Goal: Task Accomplishment & Management: Use online tool/utility

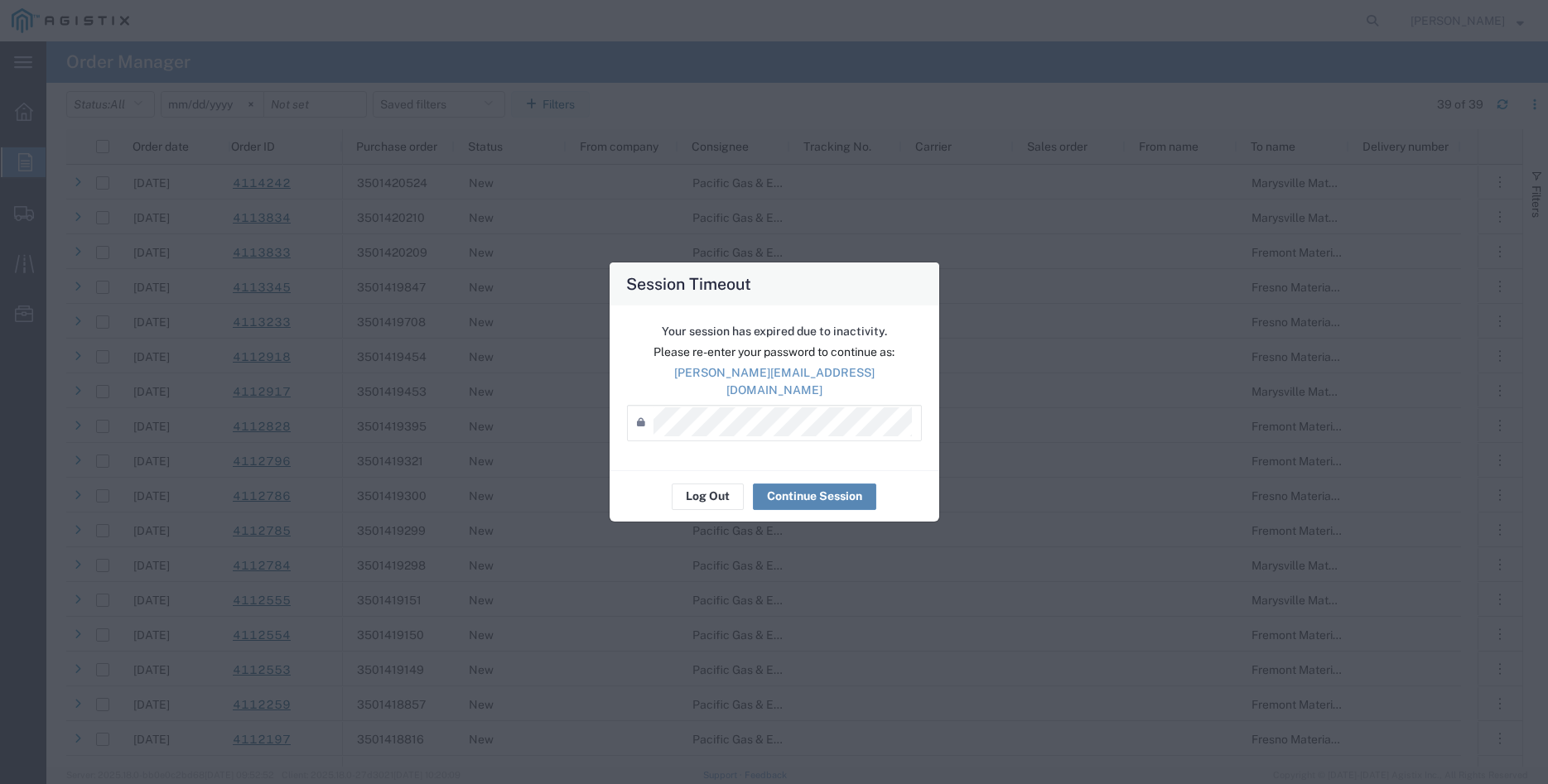
click at [813, 492] on button "Continue Session" at bounding box center [815, 496] width 124 height 27
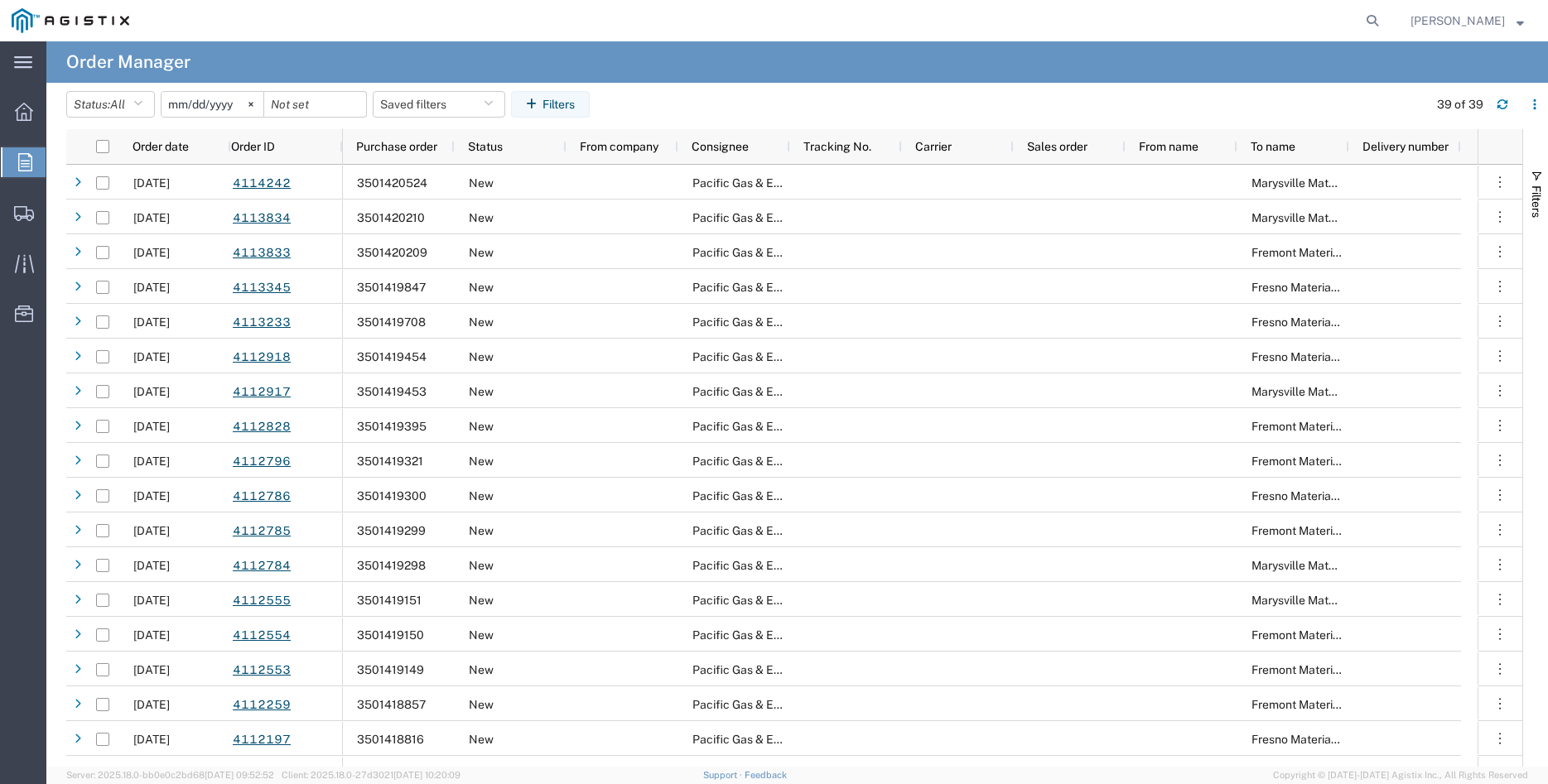
click at [27, 399] on div "main_menu Created with Sketch. Collapse Menu Overview Orders Shipments Shipment…" at bounding box center [23, 412] width 46 height 743
click at [264, 103] on svg-icon at bounding box center [251, 104] width 25 height 25
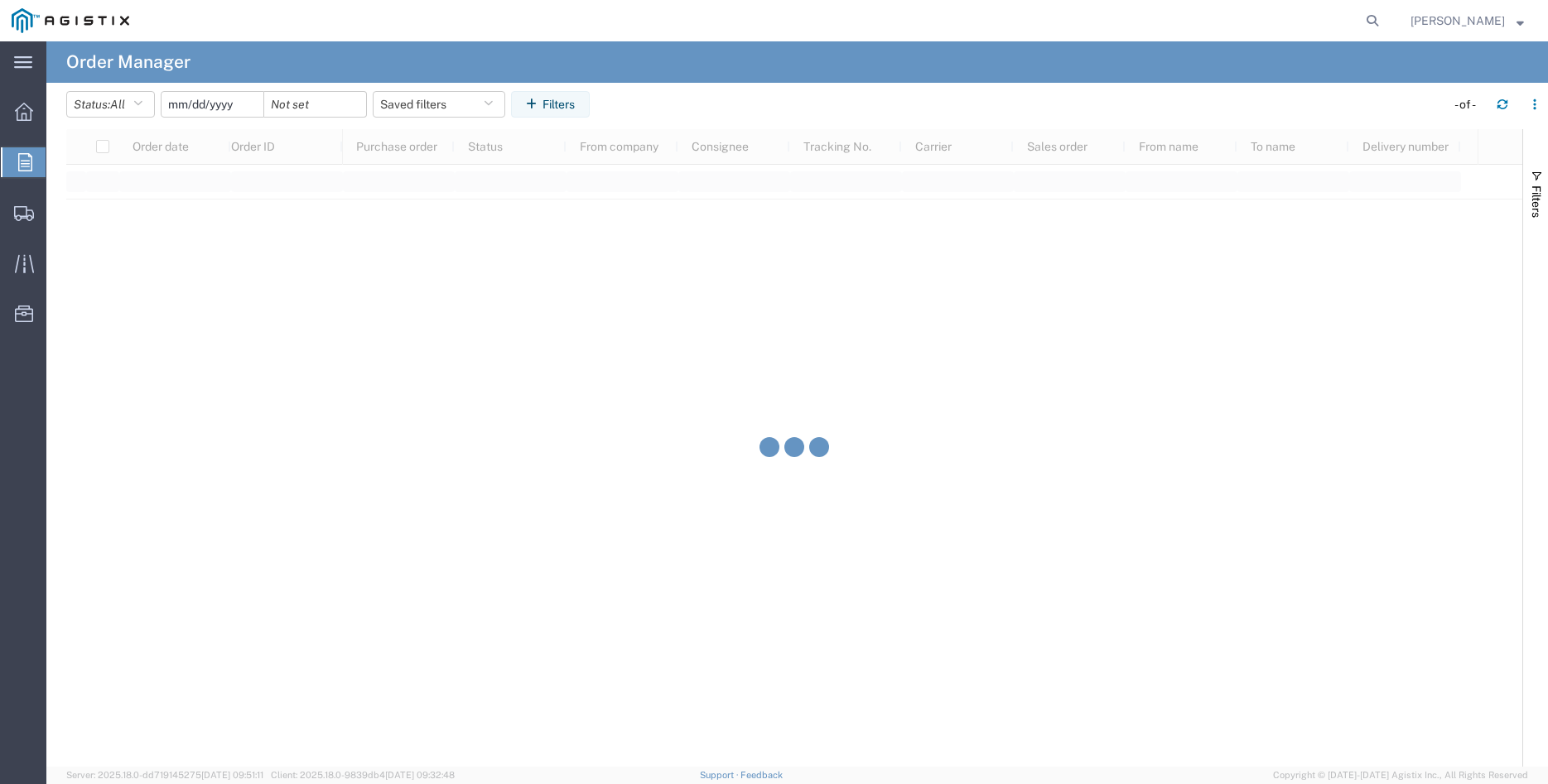
click at [220, 109] on input "date" at bounding box center [213, 104] width 102 height 25
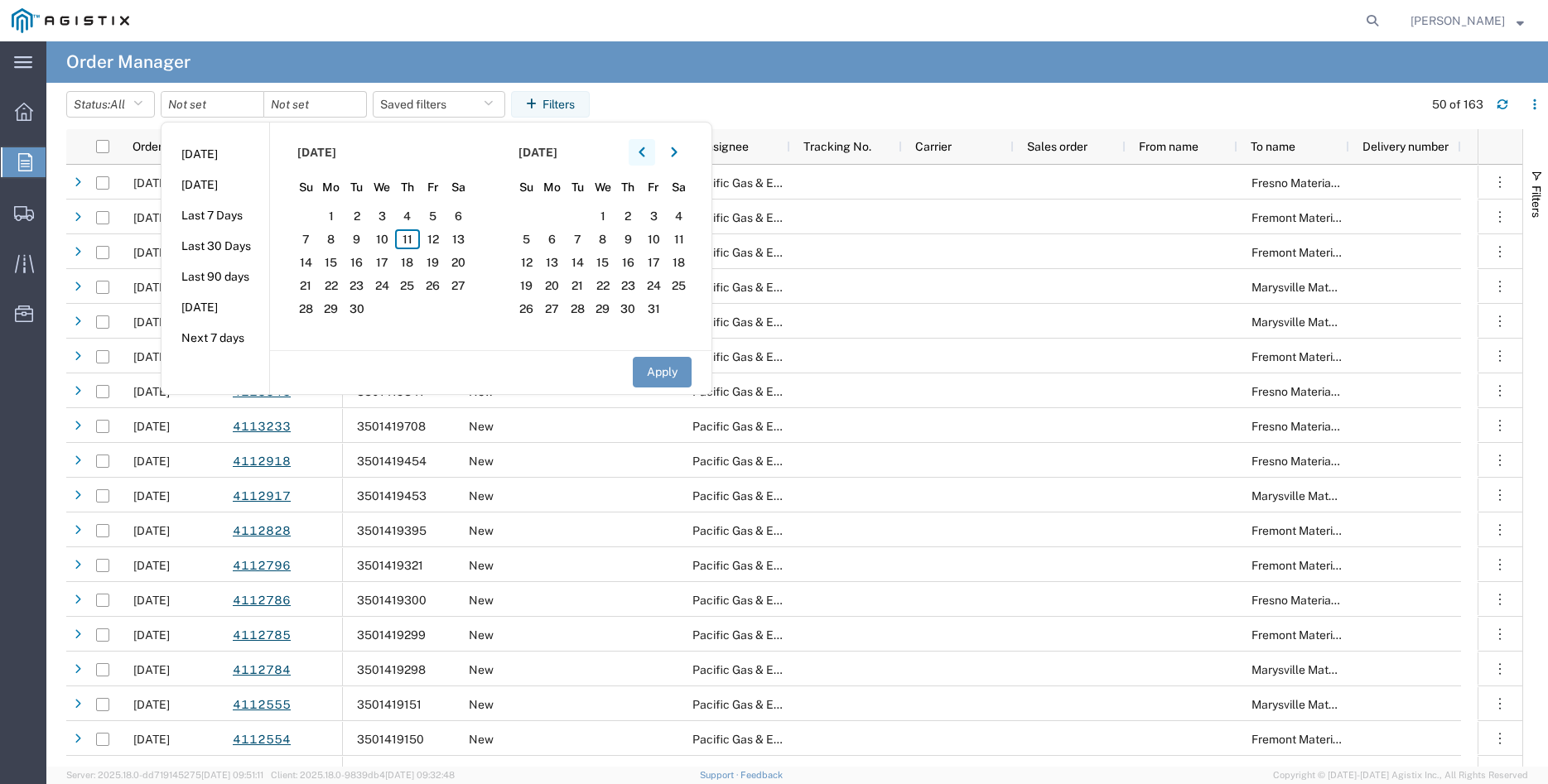
click at [646, 152] on icon "button" at bounding box center [642, 153] width 7 height 12
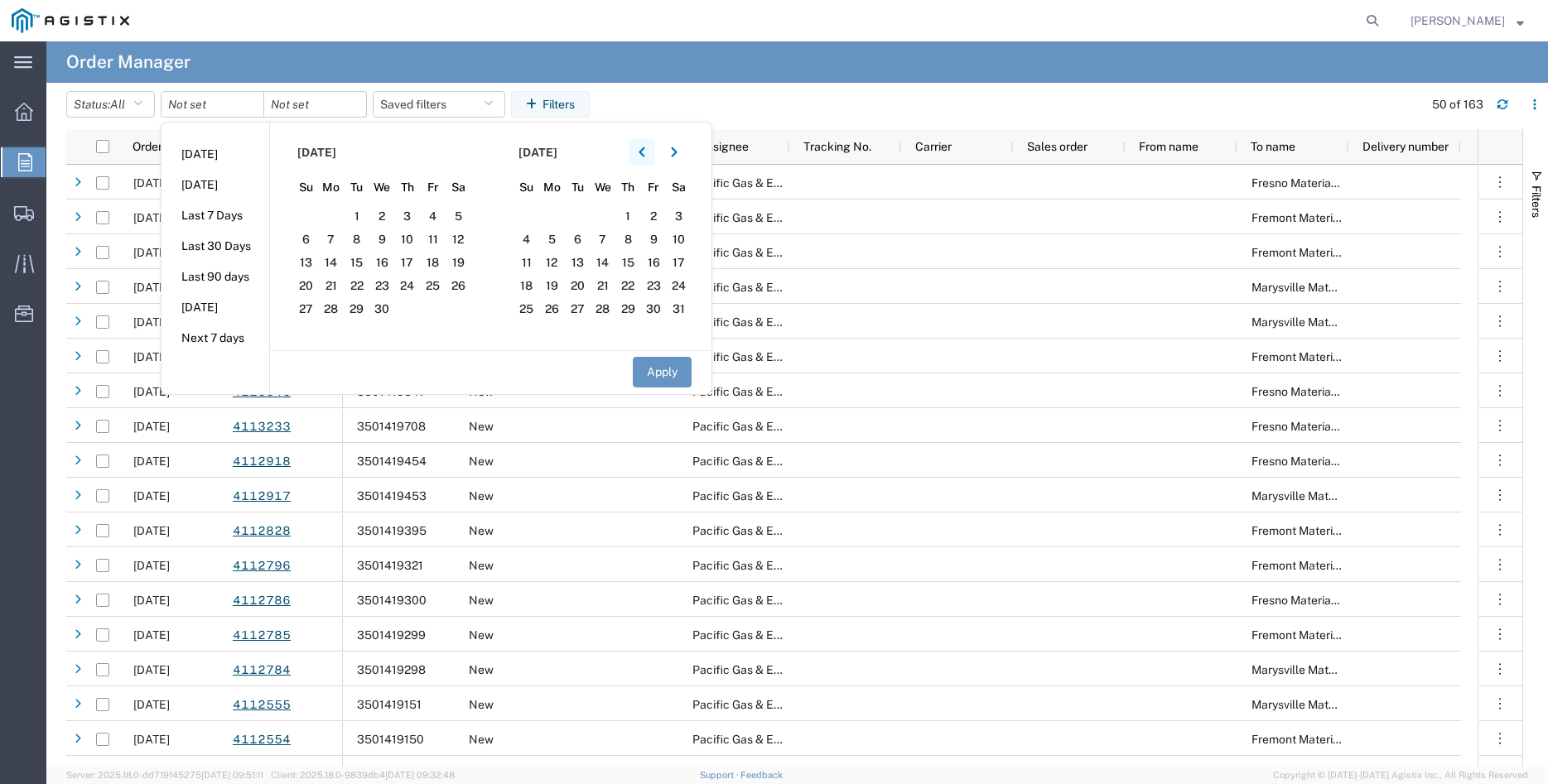
click at [646, 152] on icon "button" at bounding box center [642, 153] width 7 height 12
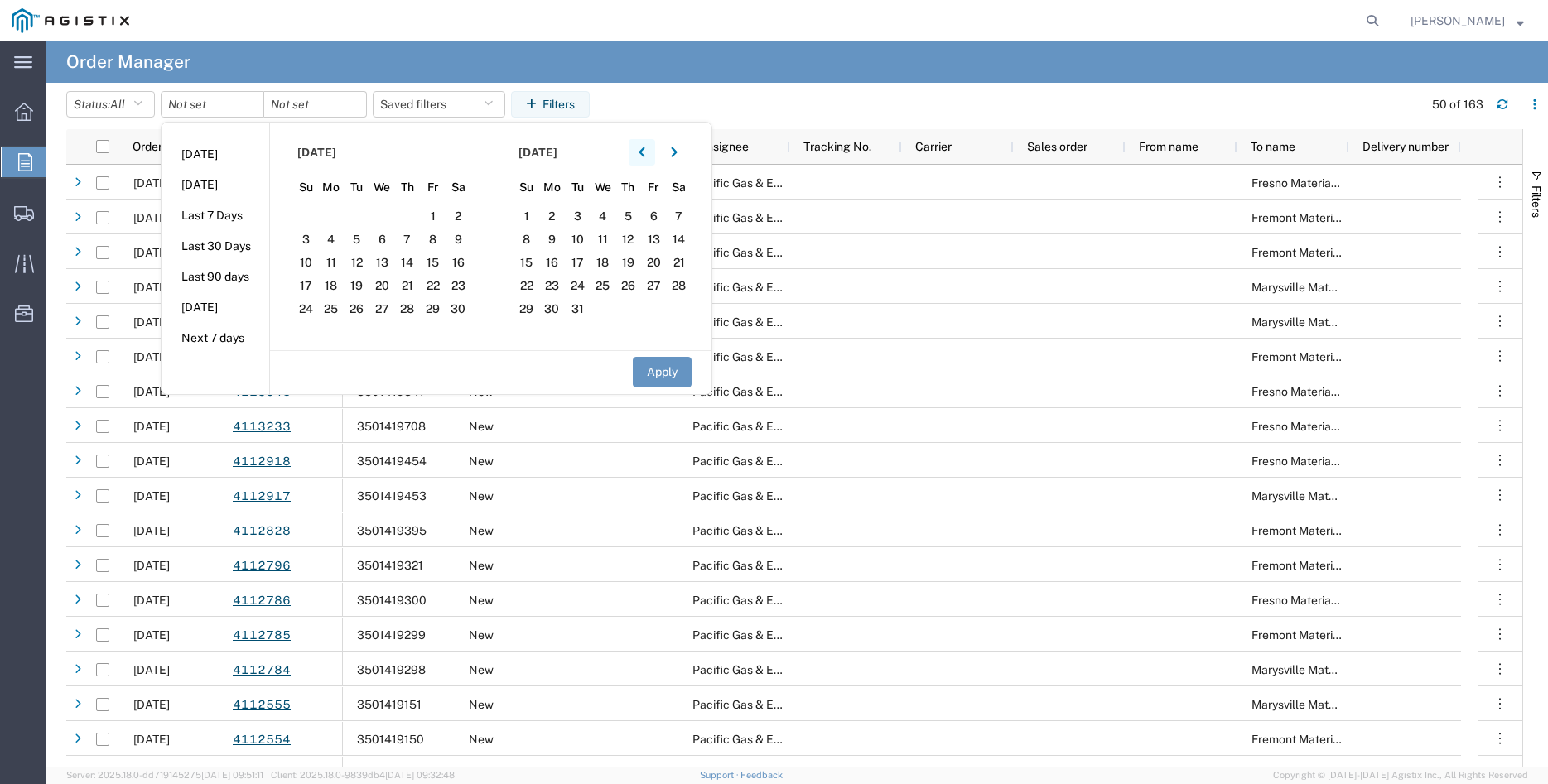
click at [646, 152] on icon "button" at bounding box center [642, 153] width 7 height 12
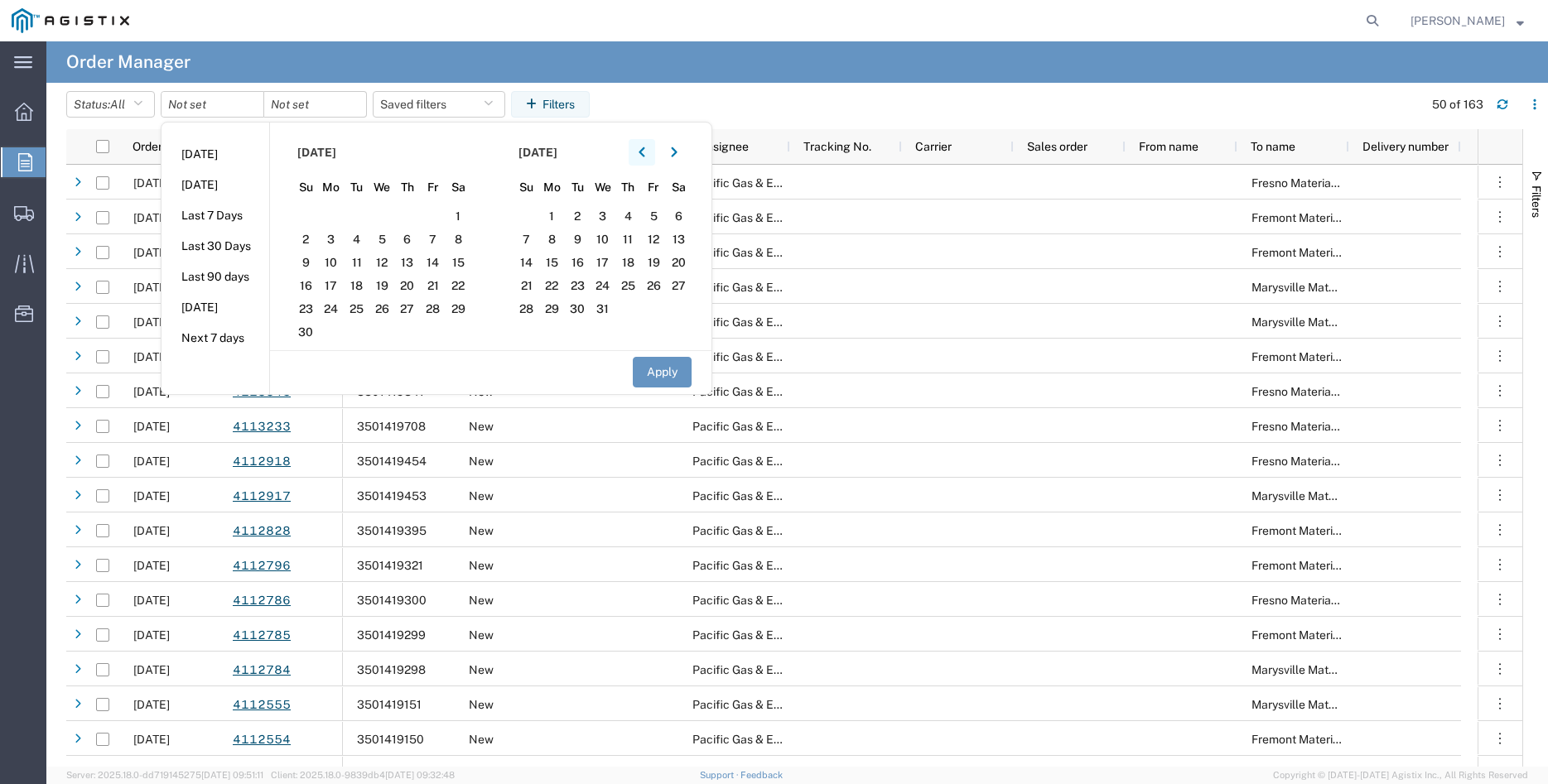
click at [646, 152] on icon "button" at bounding box center [642, 153] width 7 height 12
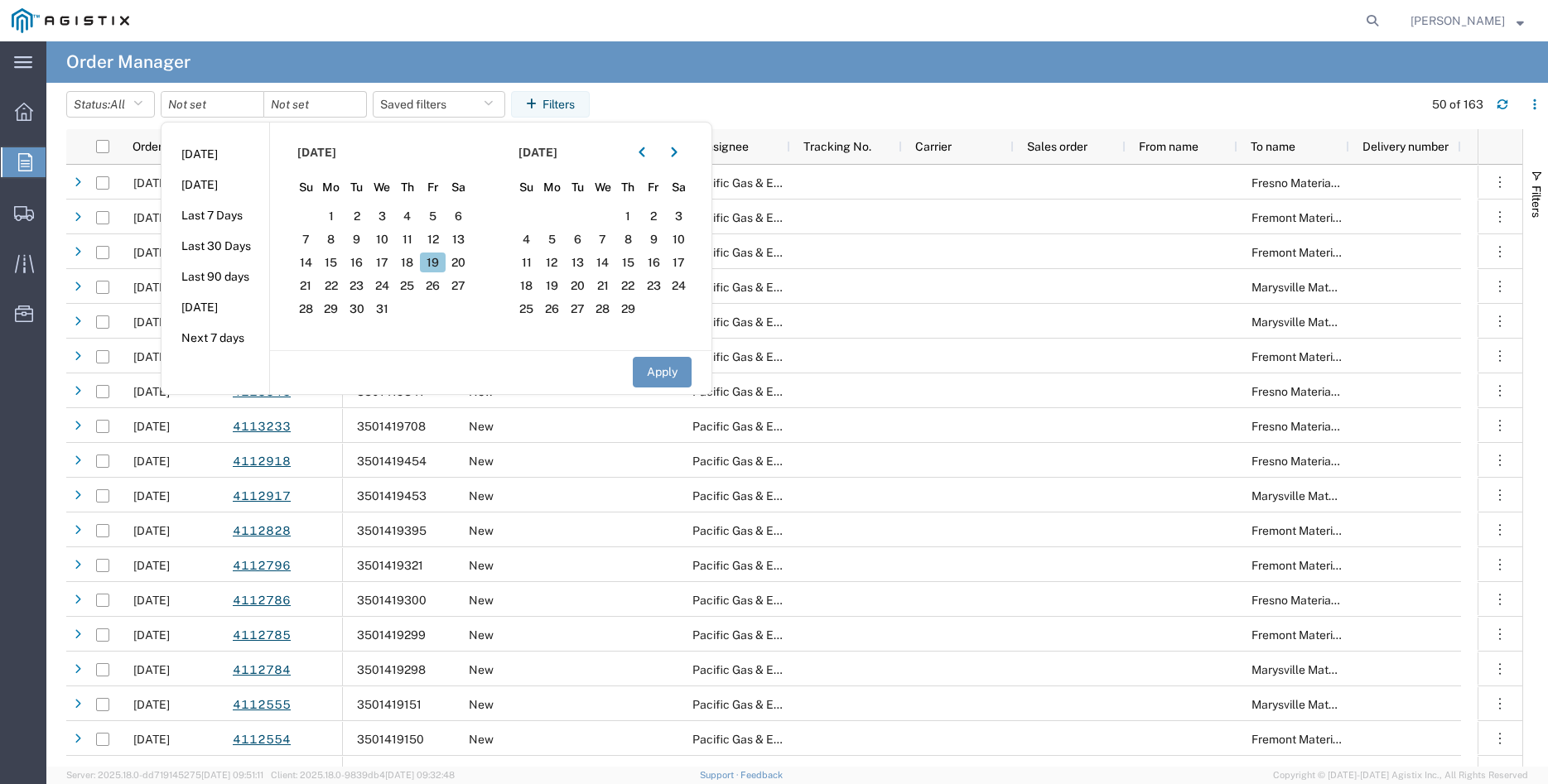
click at [443, 260] on span "19" at bounding box center [433, 263] width 26 height 20
click at [662, 373] on button "Apply" at bounding box center [662, 372] width 59 height 31
type input "2024-01-19"
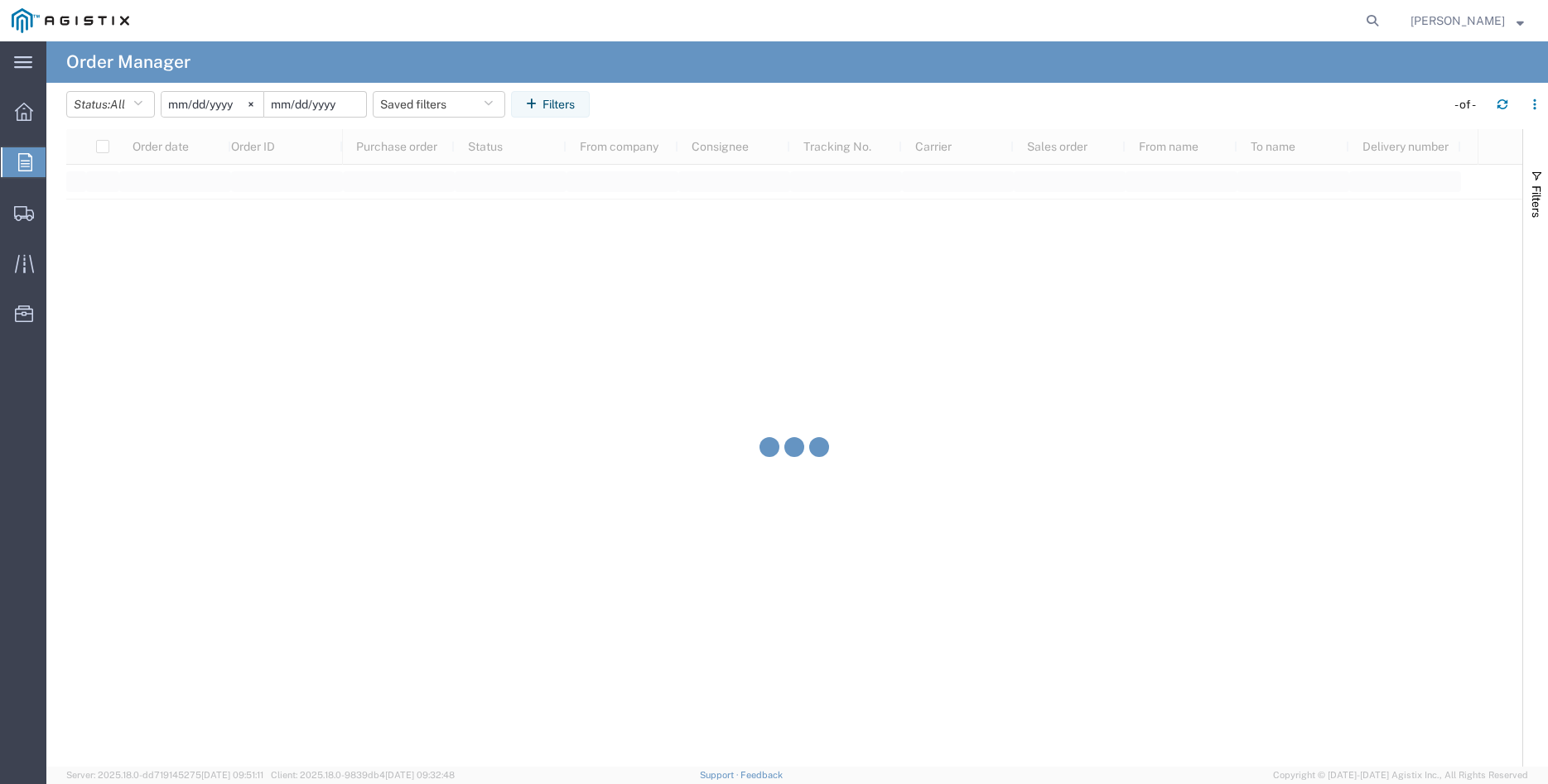
click at [337, 104] on input "date" at bounding box center [315, 104] width 102 height 25
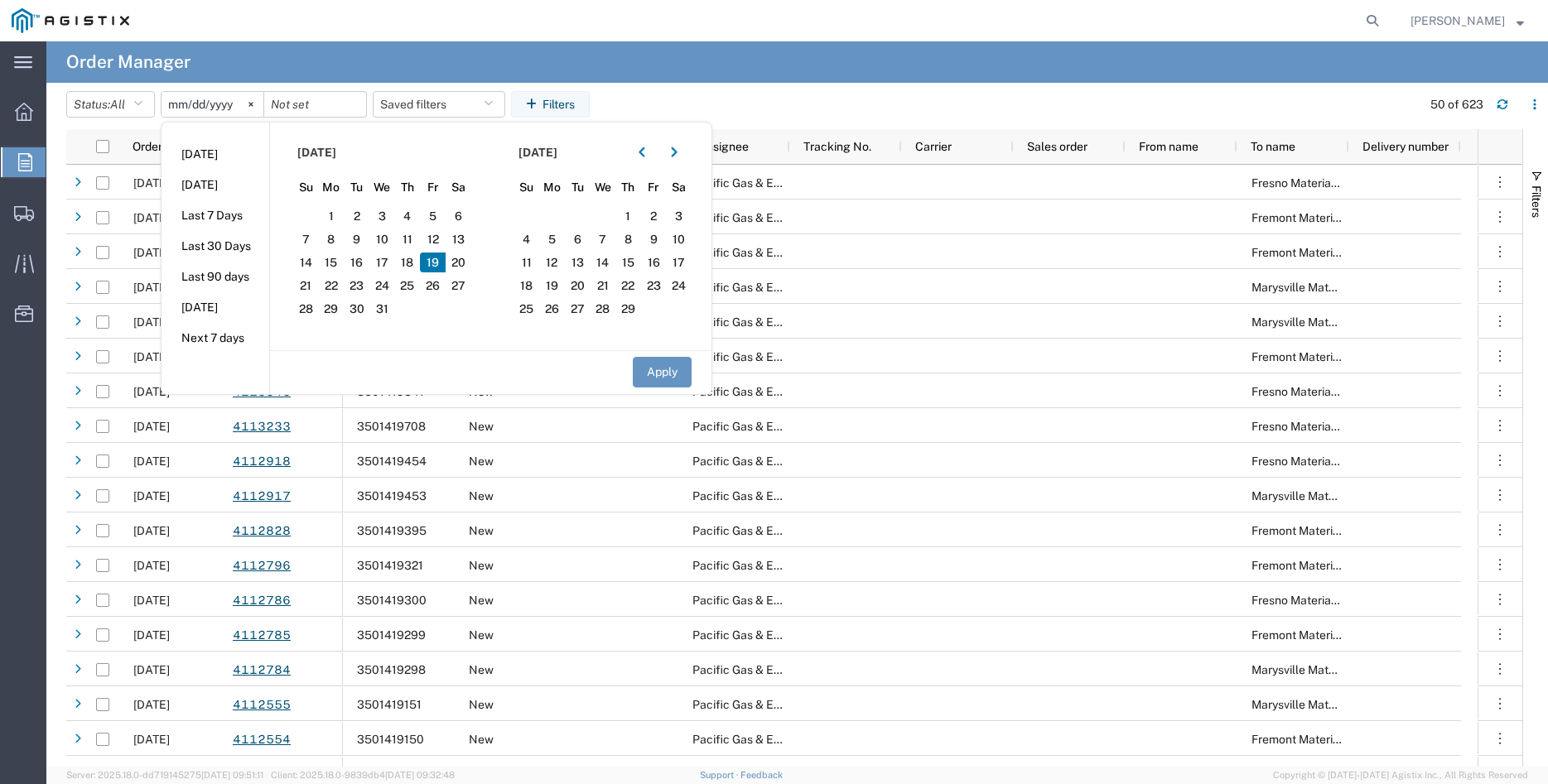
click at [436, 264] on span "19" at bounding box center [433, 263] width 26 height 20
click at [668, 367] on button "Apply" at bounding box center [662, 372] width 59 height 31
type input "2024-01-19"
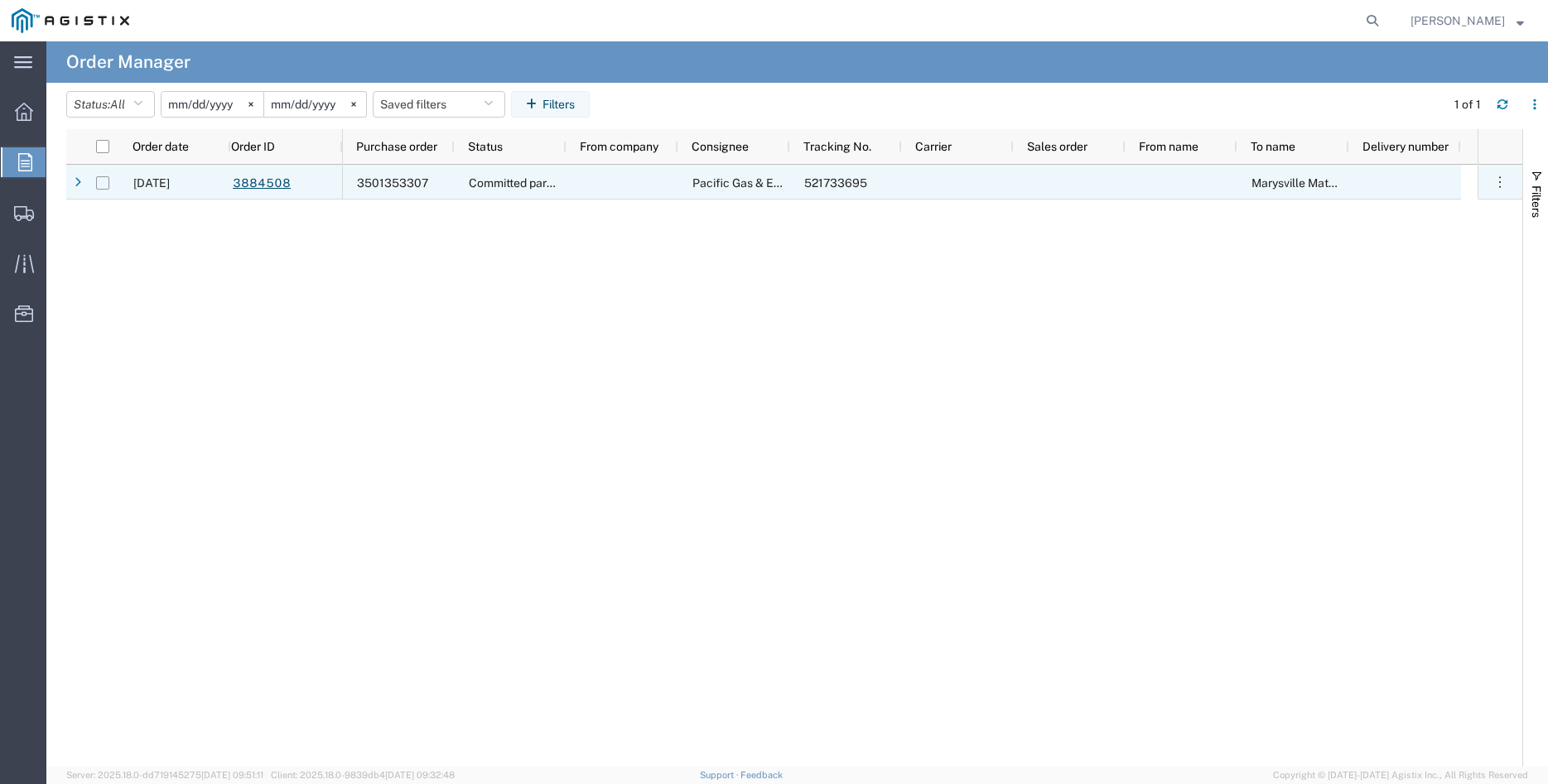
click at [103, 182] on input "Press Space to toggle row selection (unchecked)" at bounding box center [102, 183] width 13 height 13
checkbox input "true"
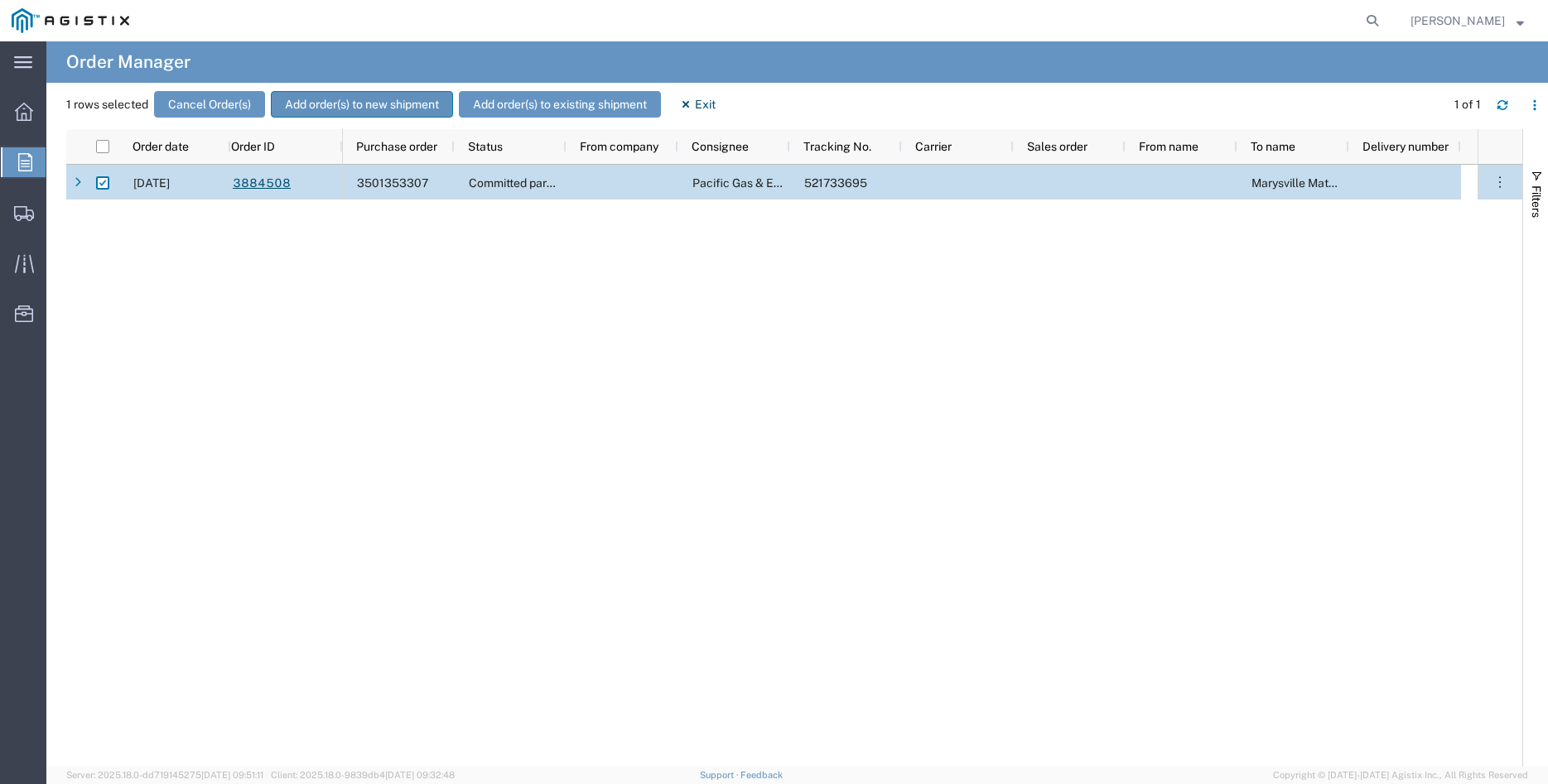
click at [366, 101] on button "Add order(s) to new shipment" at bounding box center [362, 104] width 182 height 27
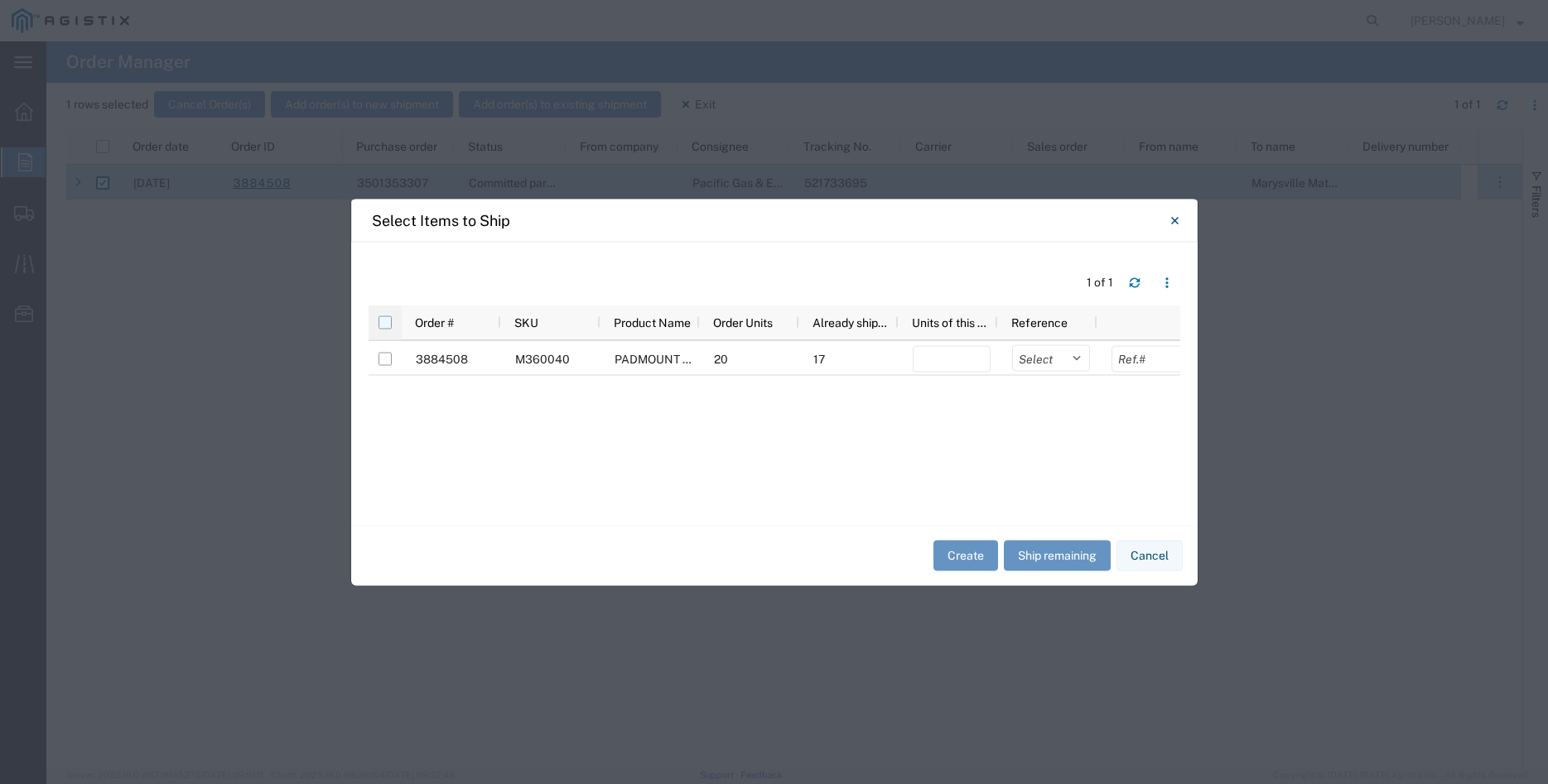
click at [385, 318] on input "checkbox" at bounding box center [385, 322] width 13 height 13
checkbox input "true"
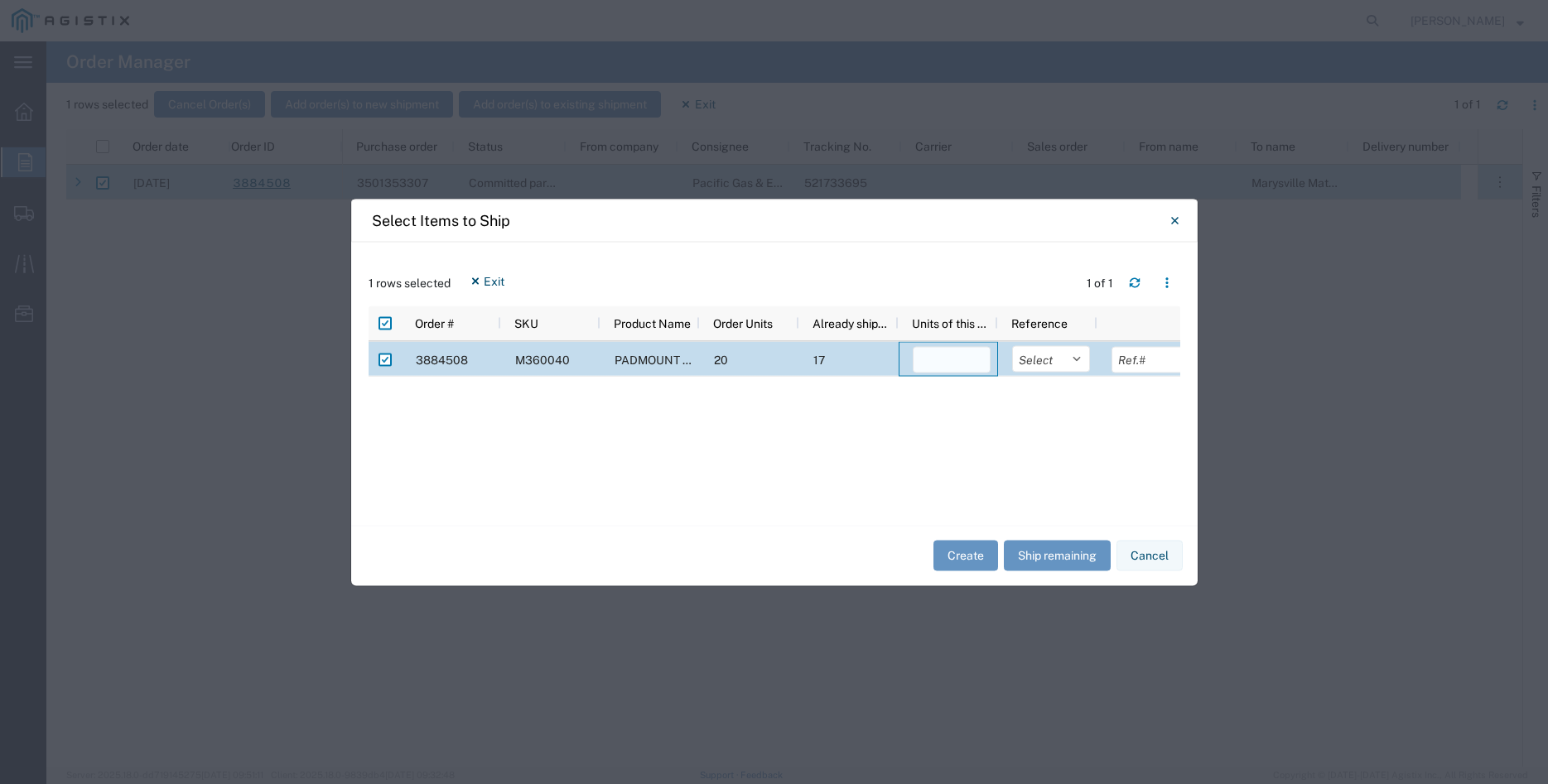
click at [921, 359] on input "number" at bounding box center [952, 360] width 78 height 27
type input "3"
click at [1012, 346] on select "Select Purchase Order Delivery Number" at bounding box center [1051, 359] width 78 height 27
select select "PURCHORD"
click option "Purchase Order" at bounding box center [0, 0] width 0 height 0
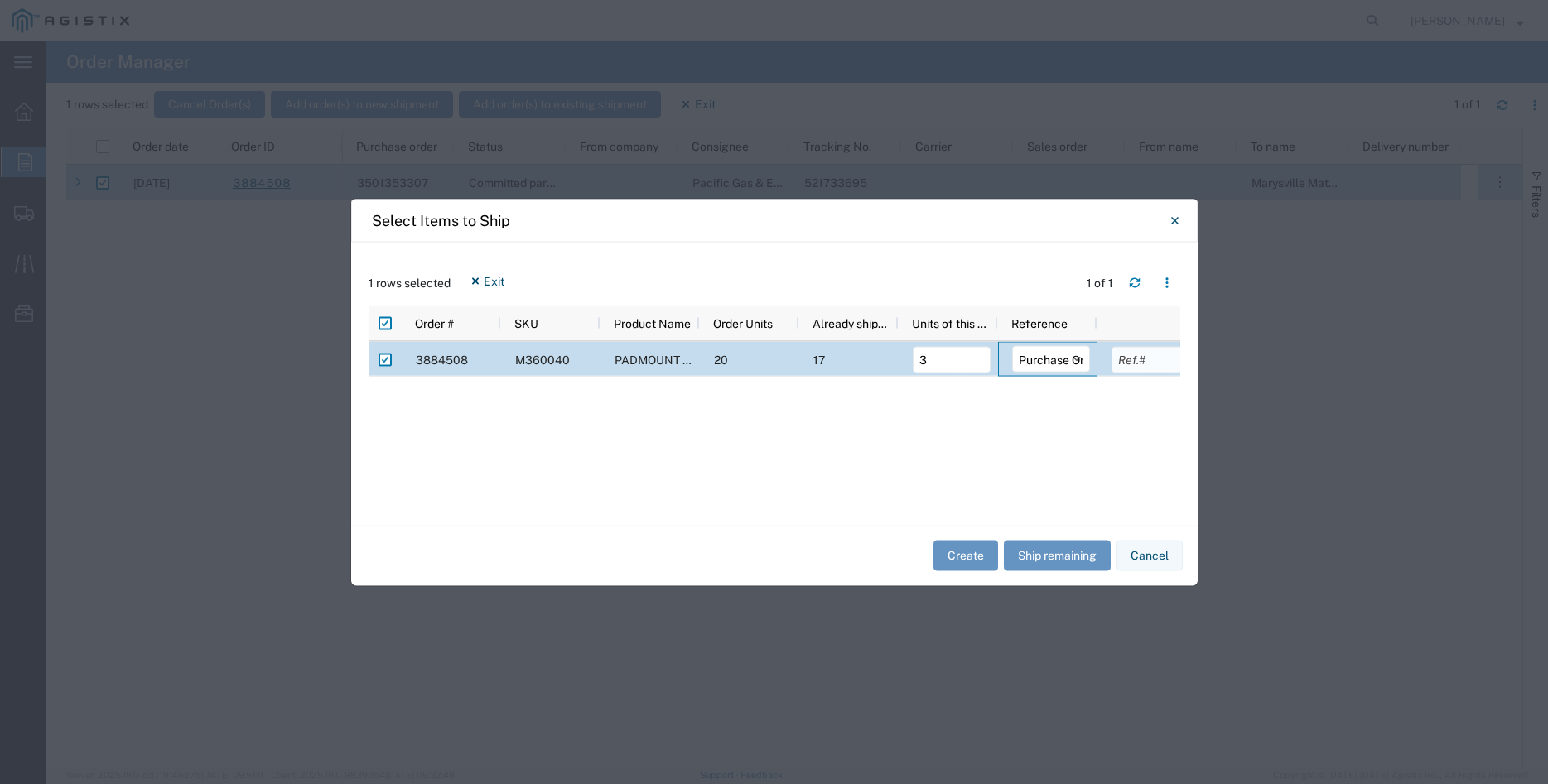
click at [1130, 356] on input "text" at bounding box center [1150, 360] width 78 height 27
type input "19281.00"
click at [976, 558] on button "Create" at bounding box center [965, 555] width 65 height 31
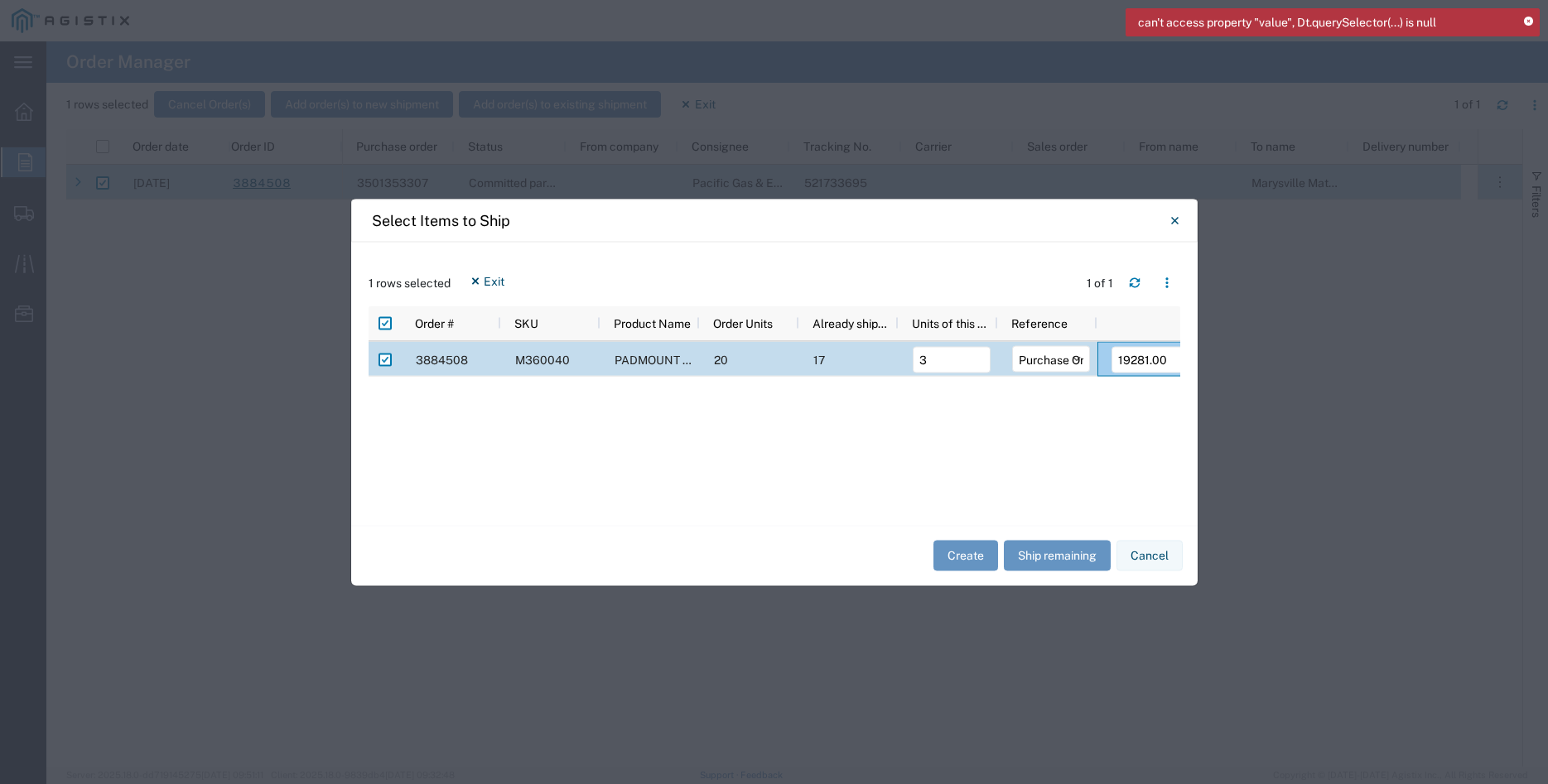
click at [1533, 21] on icon at bounding box center [1528, 21] width 9 height 9
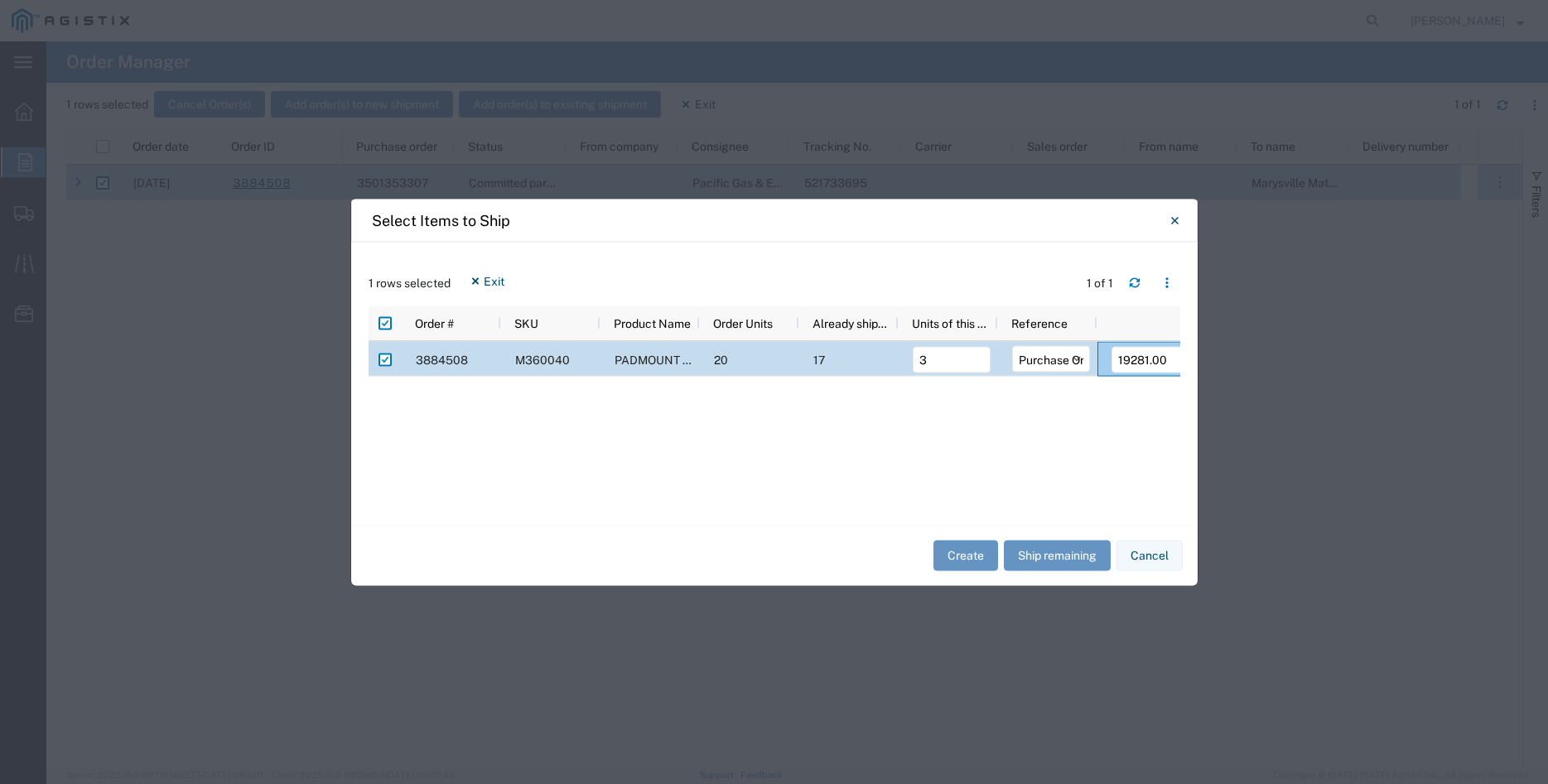
click at [781, 567] on div "Create Ship remaining Cancel" at bounding box center [774, 555] width 846 height 61
click at [945, 557] on button "Create" at bounding box center [965, 555] width 65 height 31
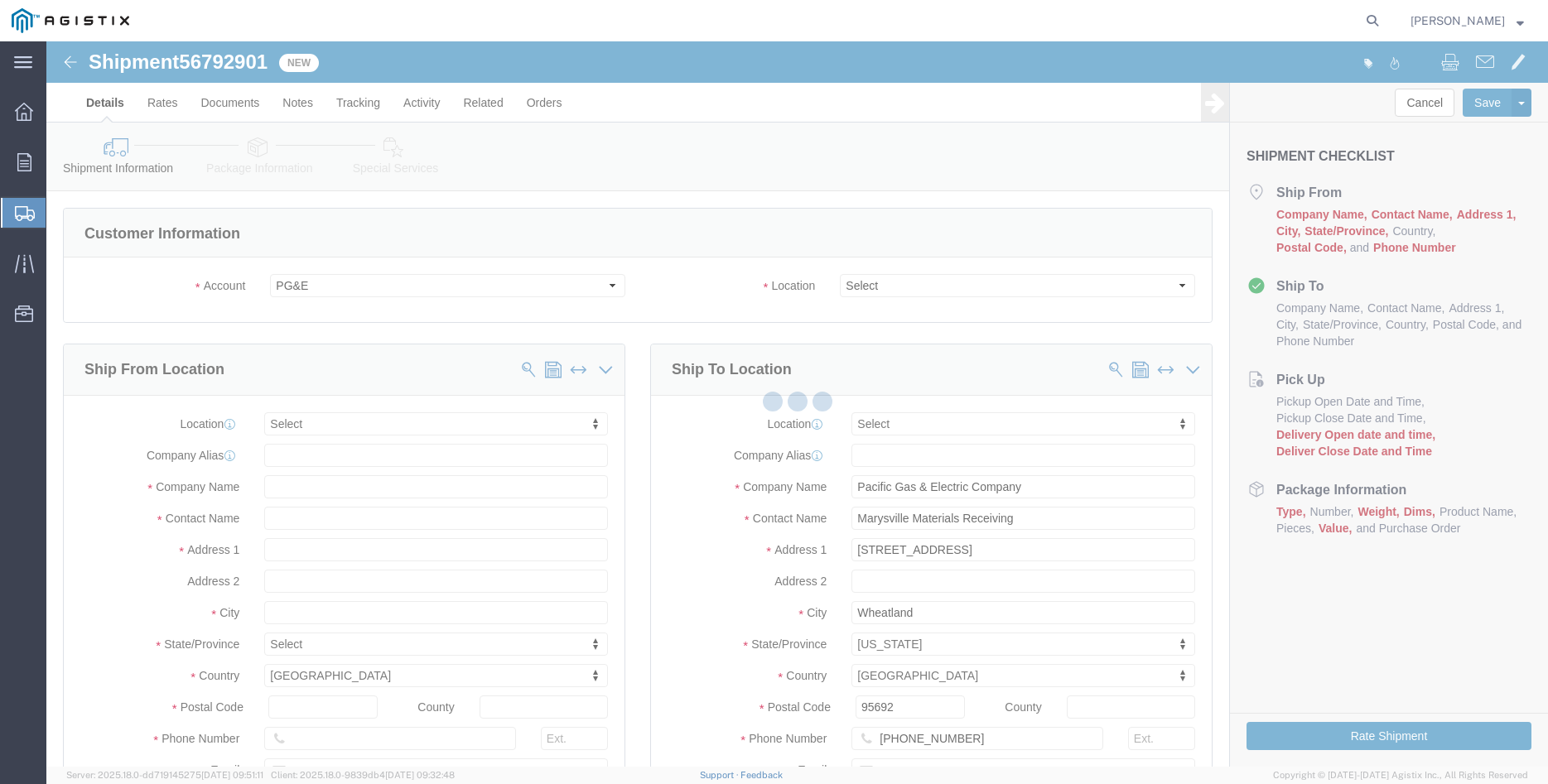
select select
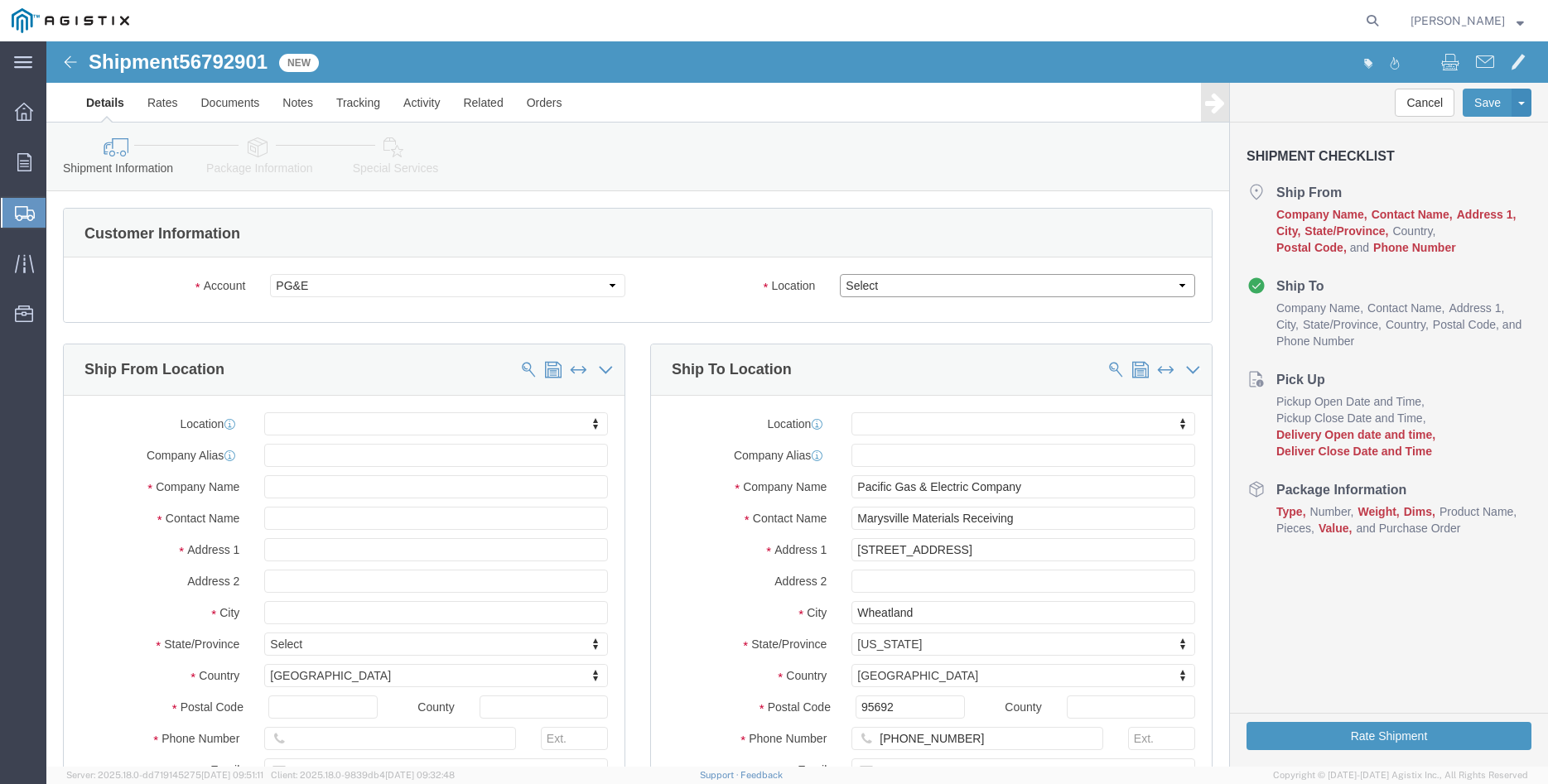
click select "Select All Others Fremont DC Fresno DC Wheatland DC"
select select "19996"
click option "Wheatland DC"
click body "Shipment 56792901 New Details Rates Documents Notes Tracking Activity Related O…"
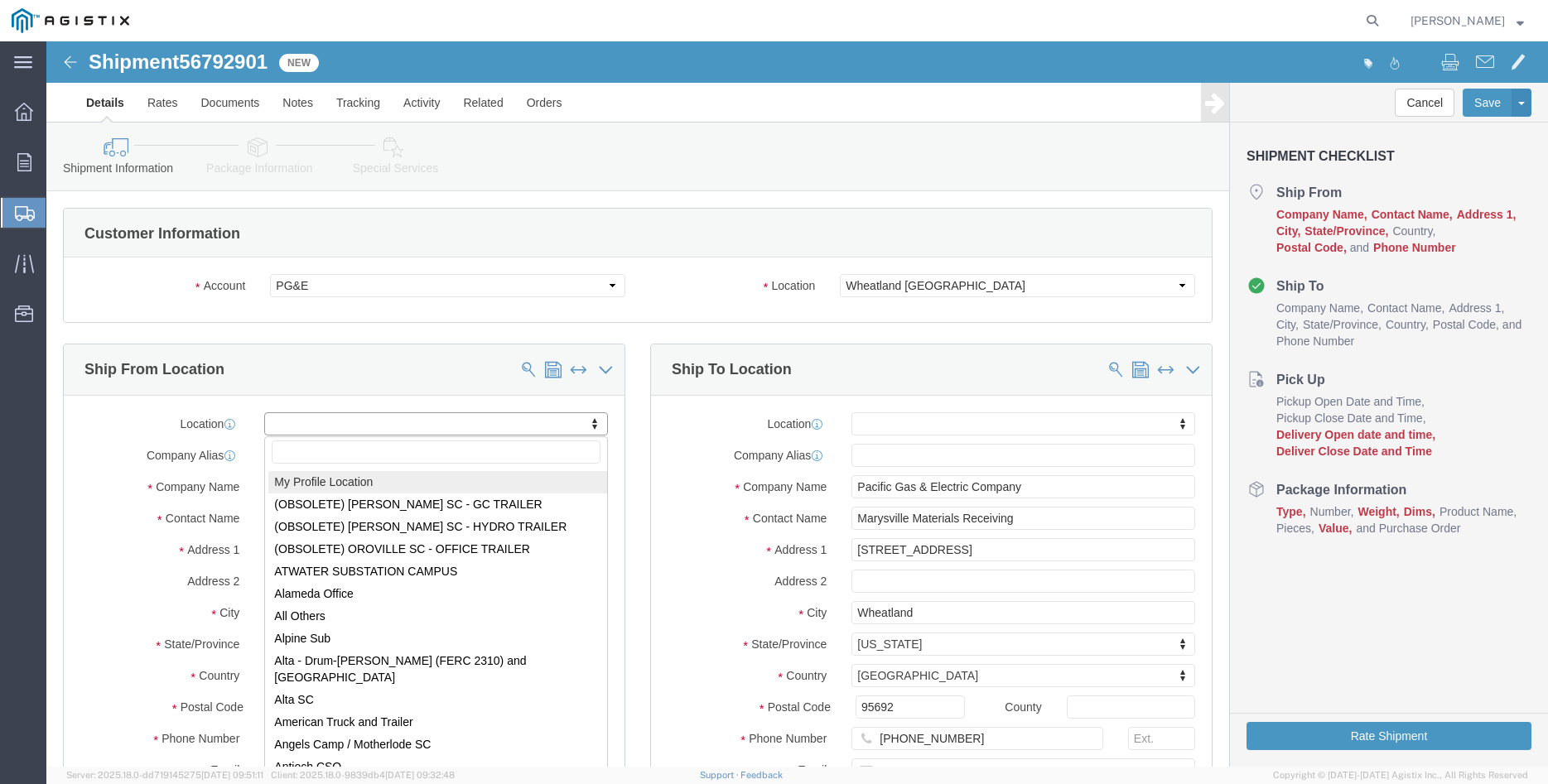
select select "MYPROFILE"
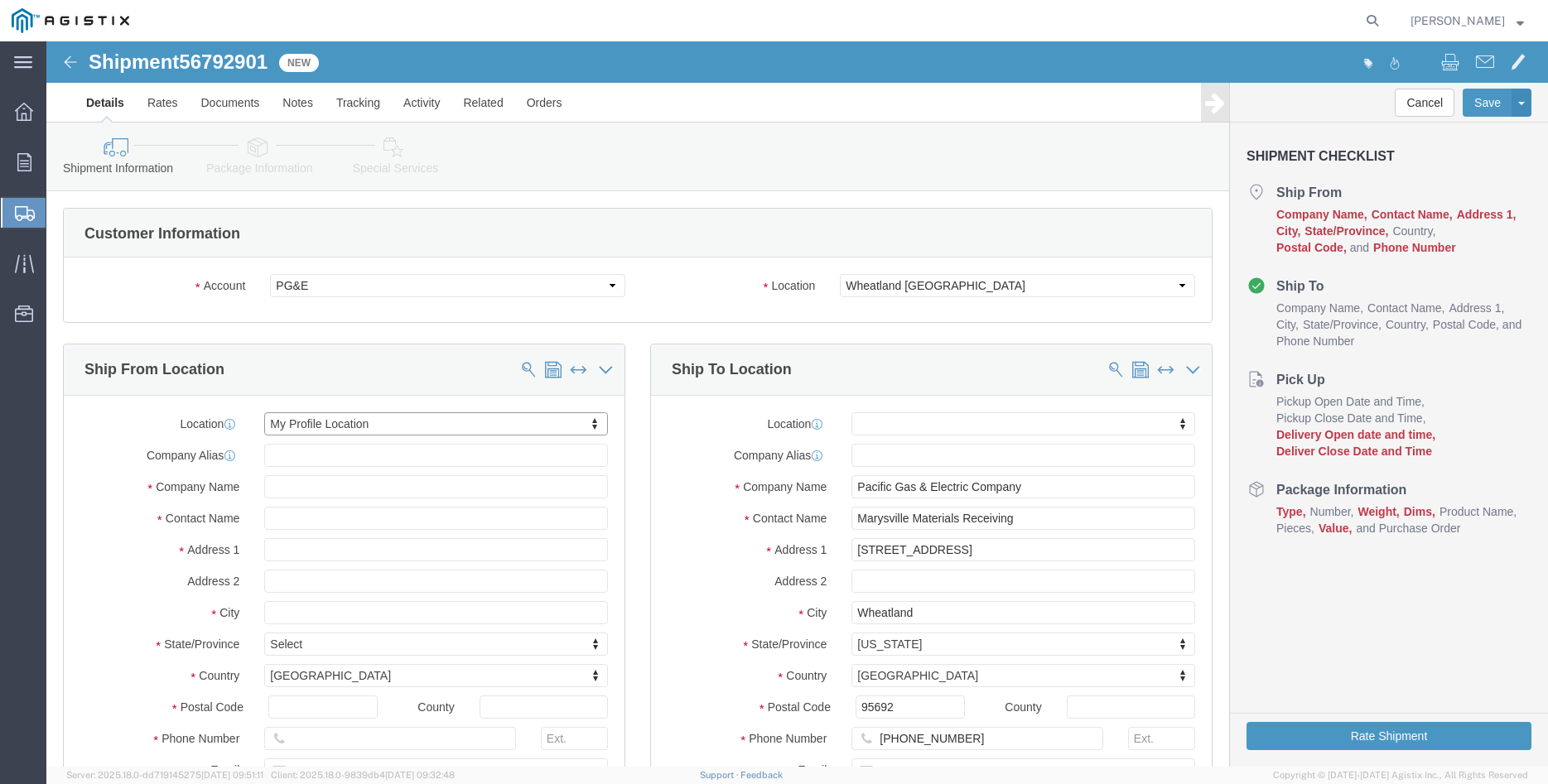
type input "305 GANDY DANCER DR"
type input "95377"
type input "209-832-7003"
type input "betty@madrugaironworks.com"
checkbox input "true"
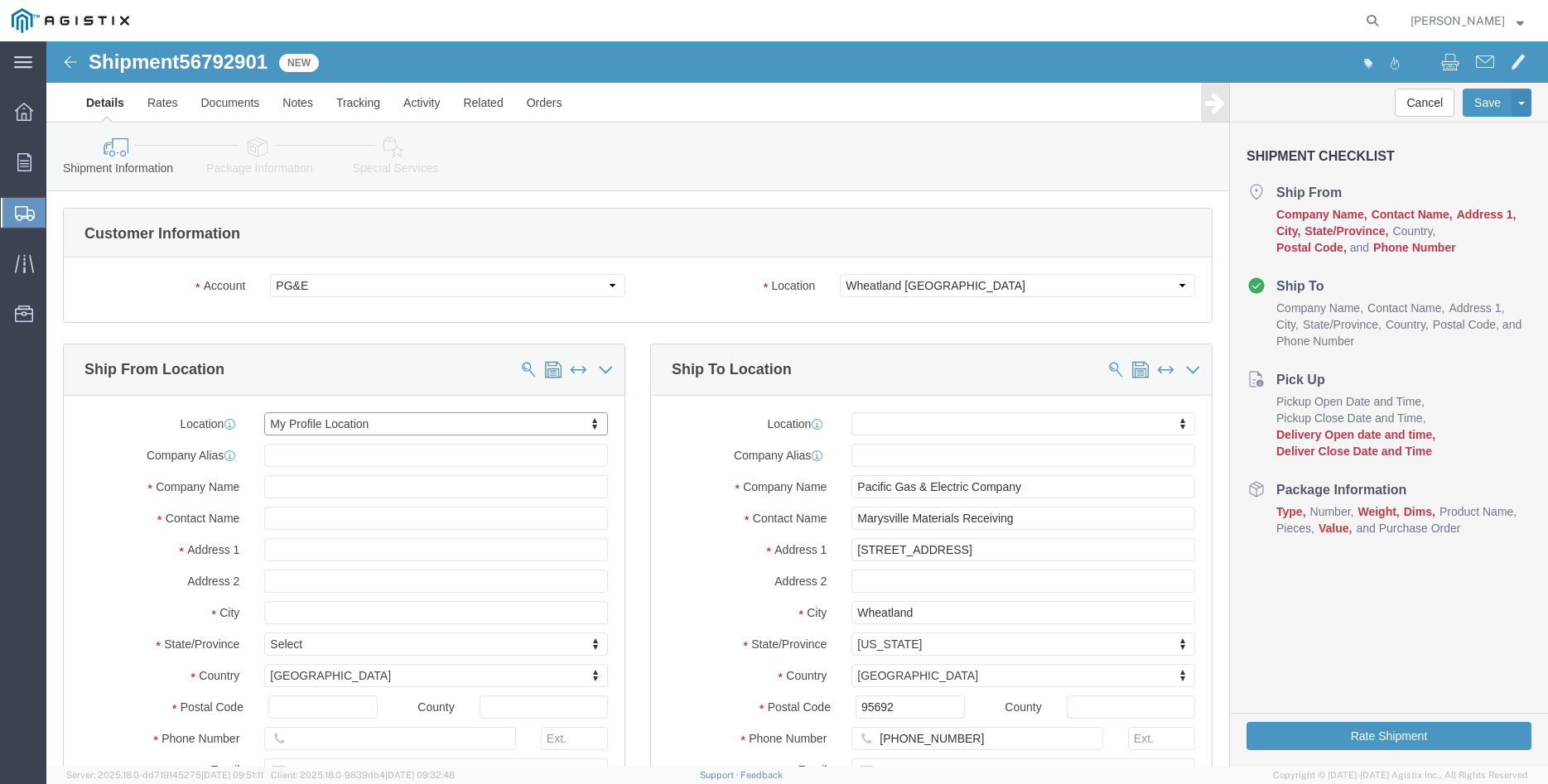
type input "Madruga Iron Works Inc"
type input "[PERSON_NAME]"
type input "TRACY"
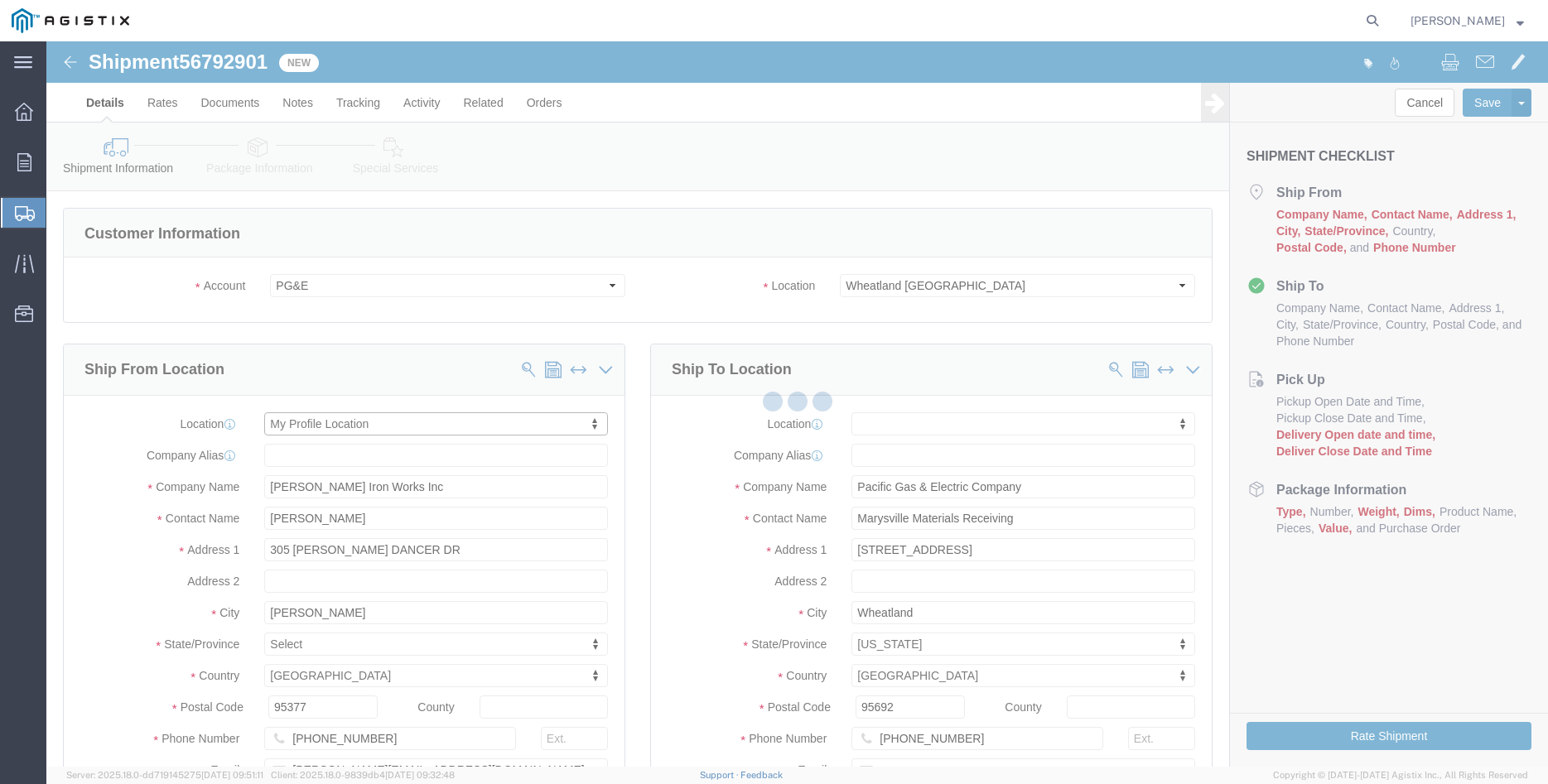
select select "CA"
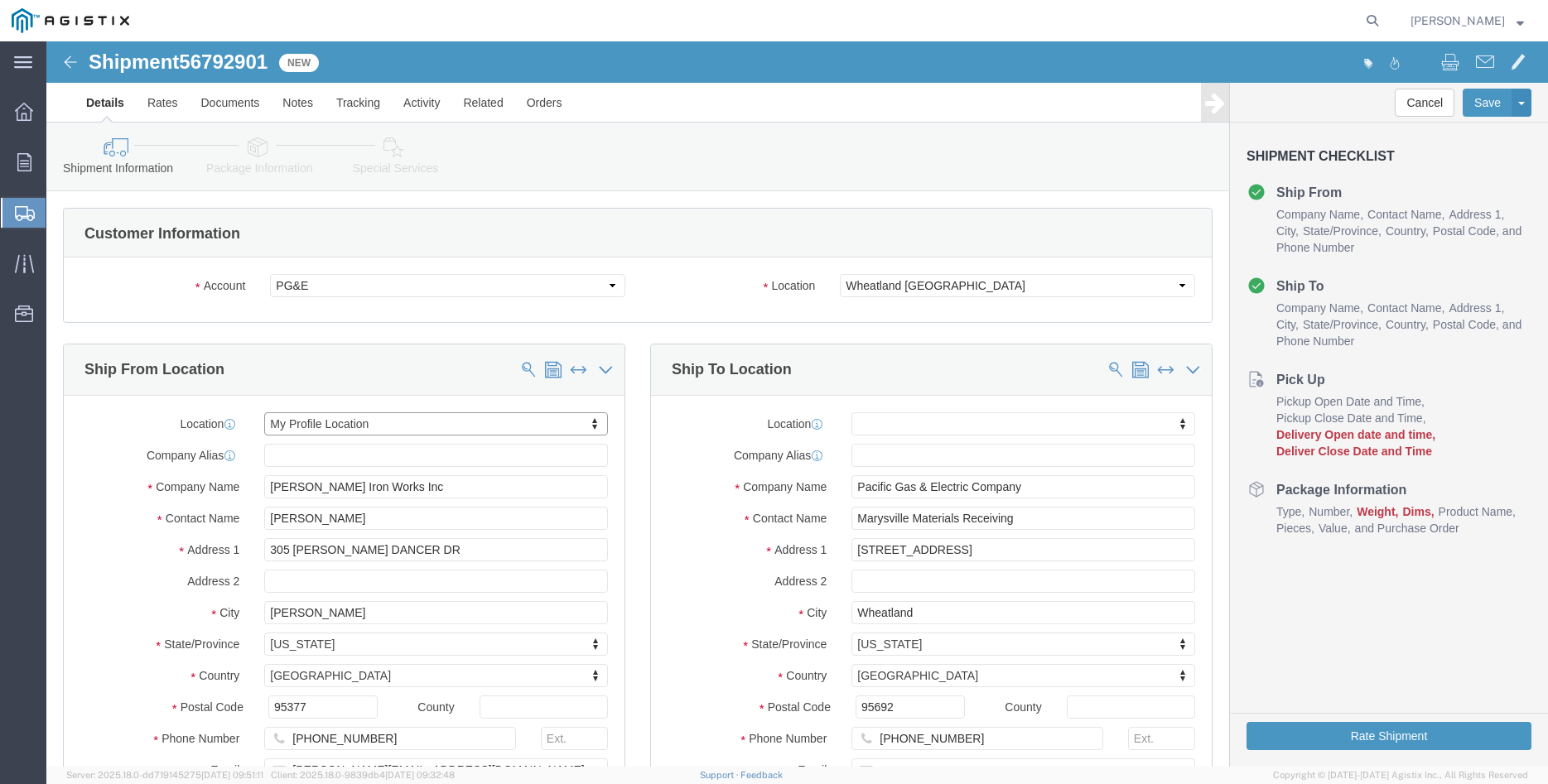
click div "Ship From Location Location My Profile Location My Profile Location (OBSOLETE) …"
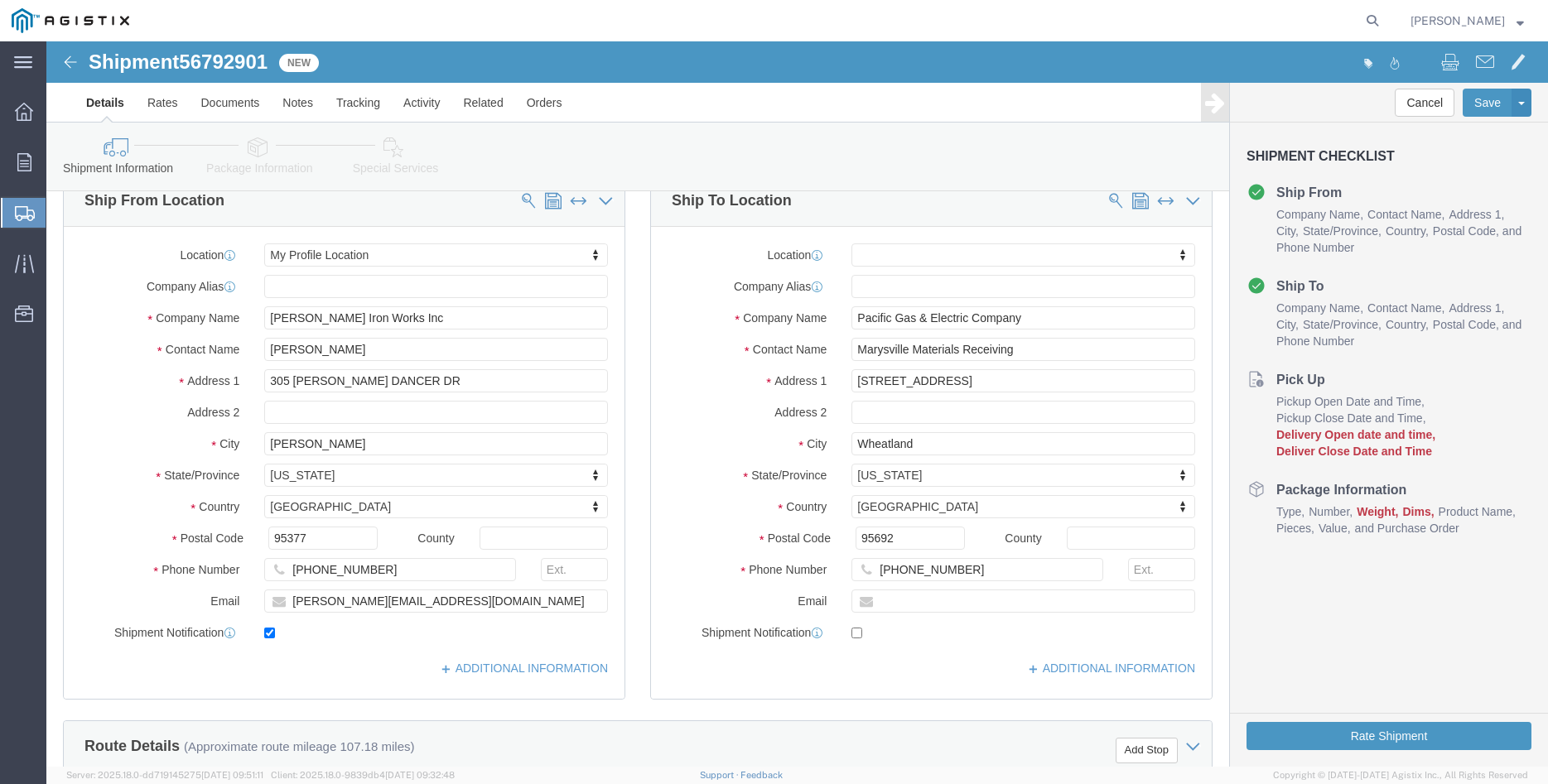
scroll to position [338, 0]
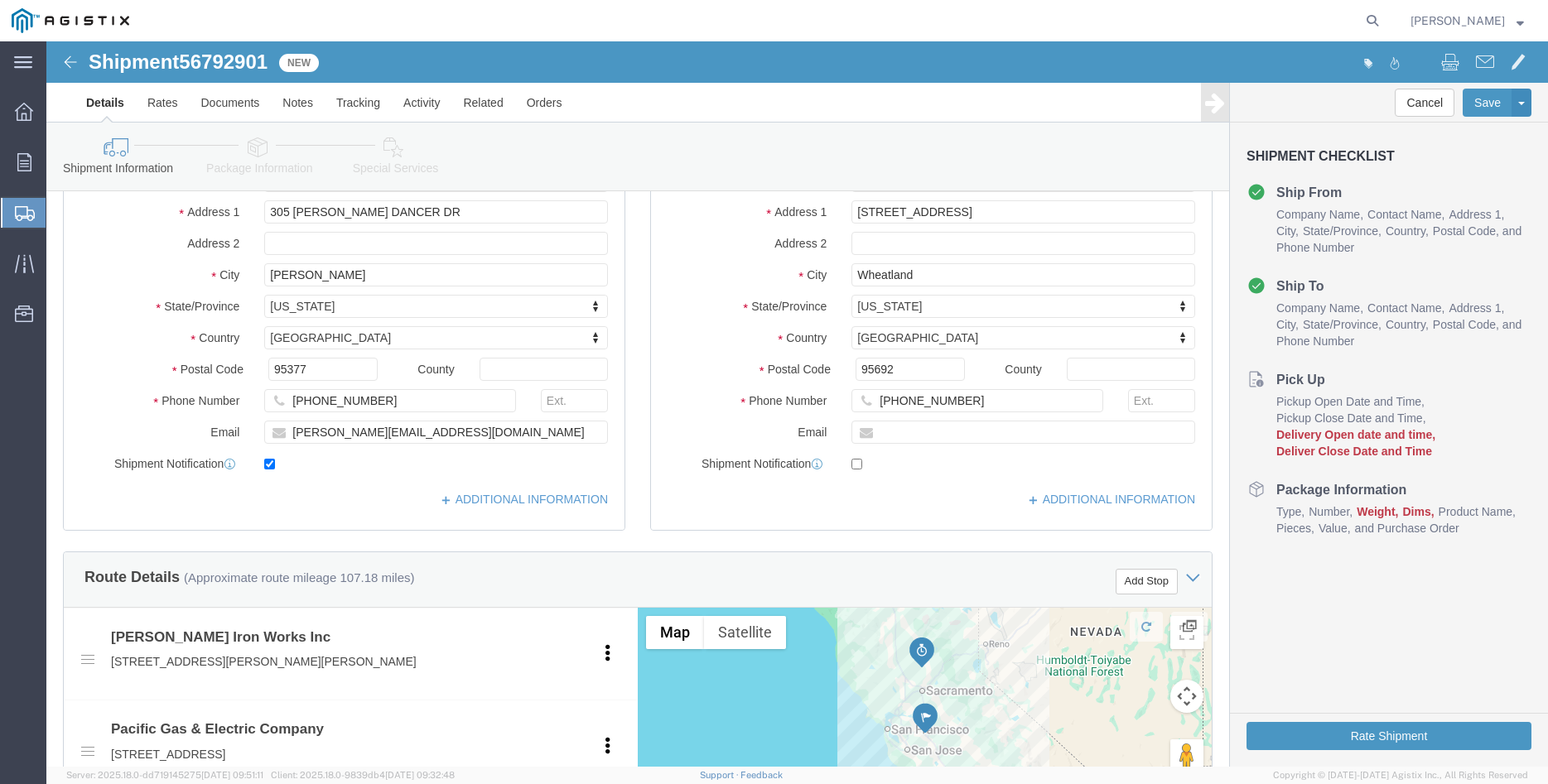
click div "Ship From Location Location My Profile Location My Profile Location (OBSOLETE) …"
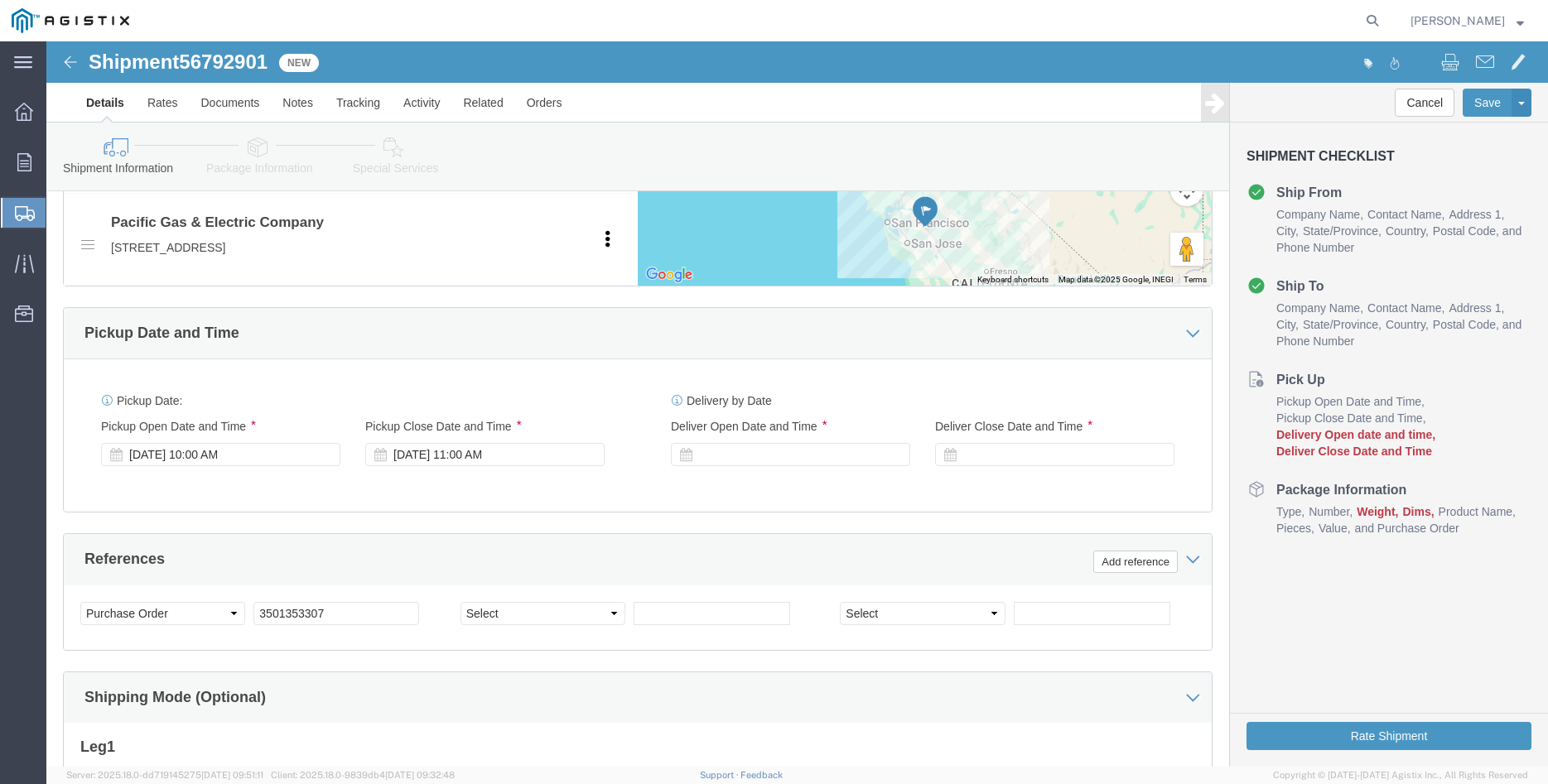
scroll to position [929, 0]
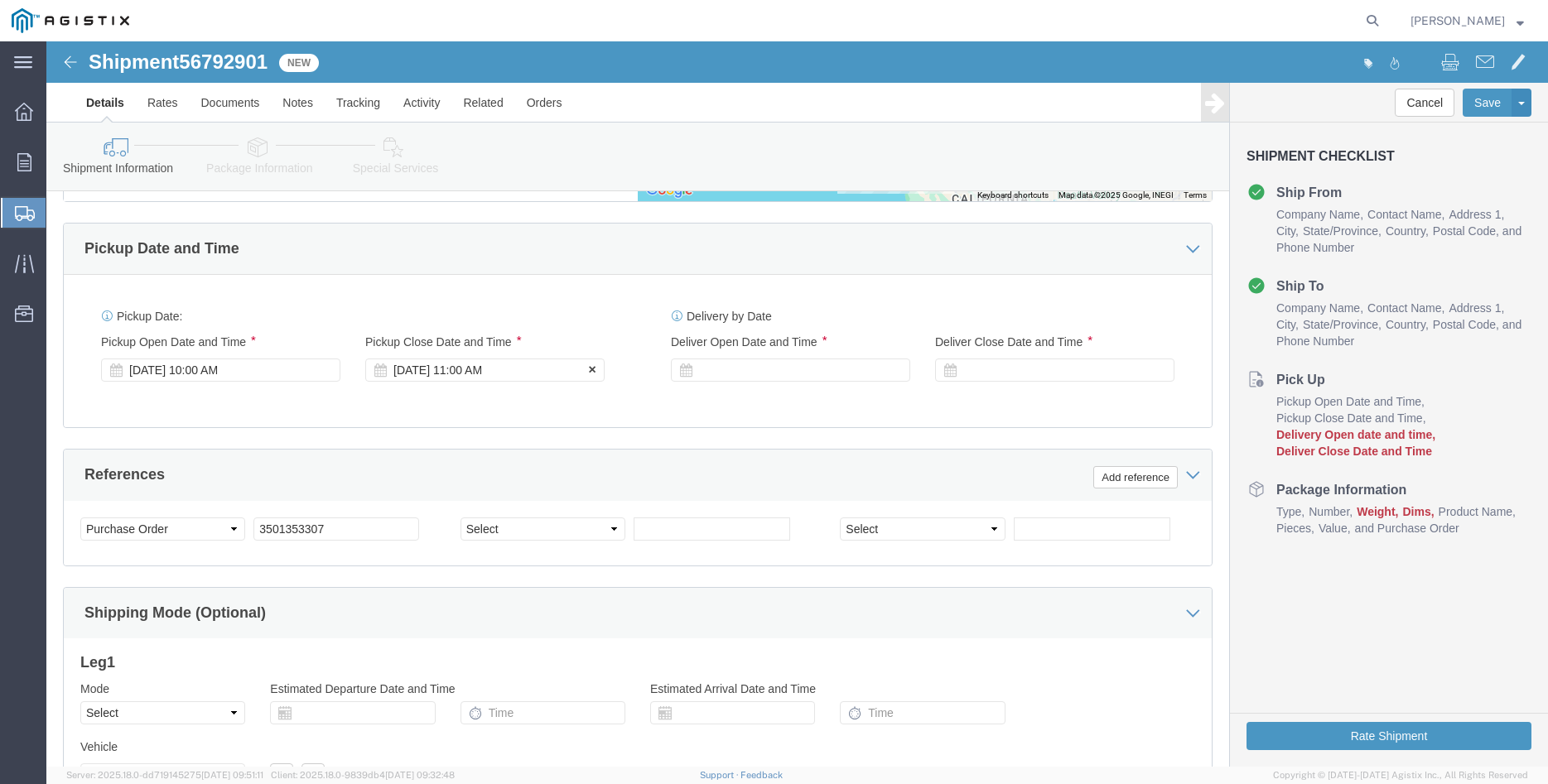
click div "Sep 11 2025 11:00 AM"
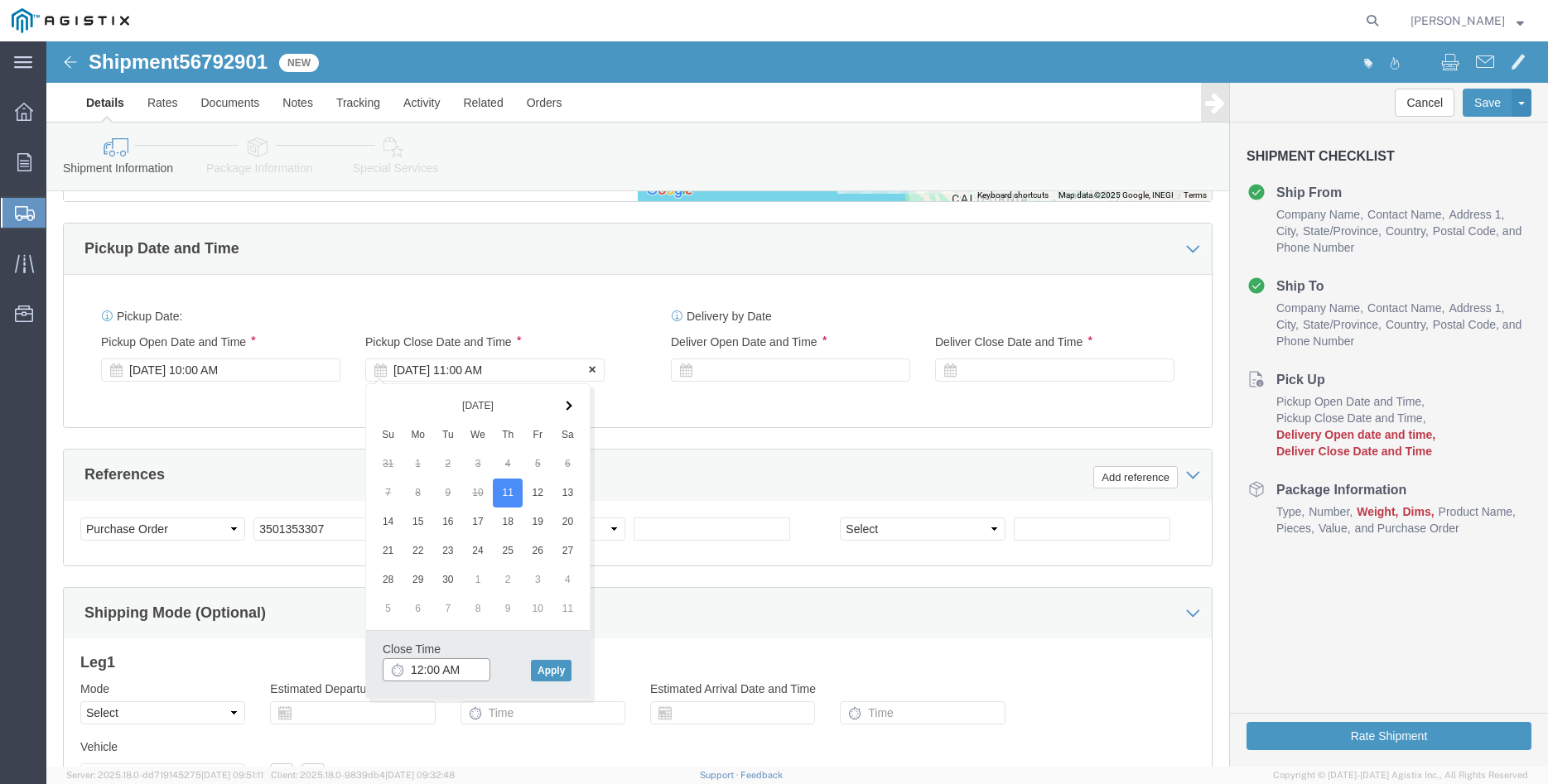
scroll to position [1014, 0]
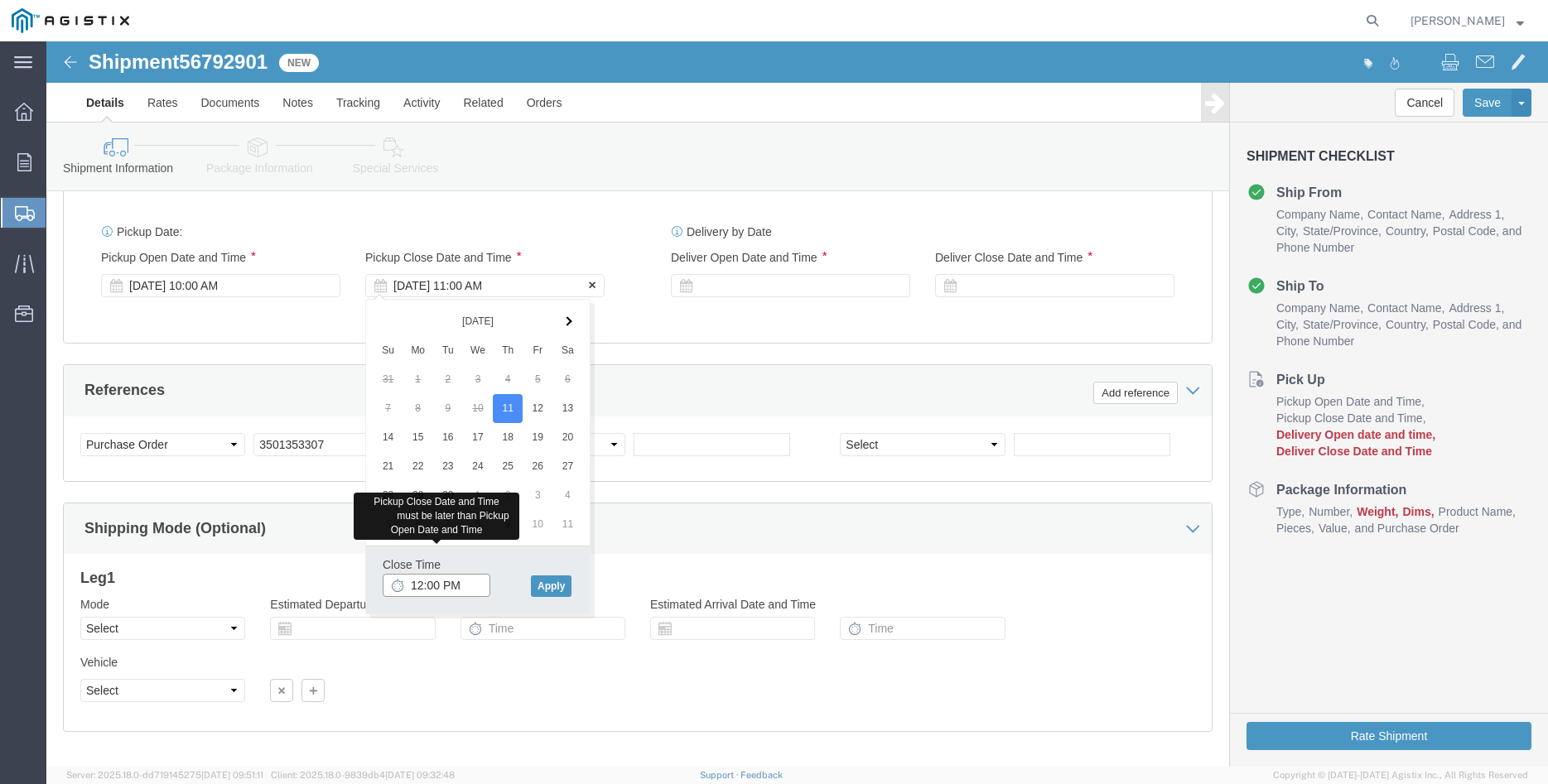
type input "12:00 PM"
click button "Apply"
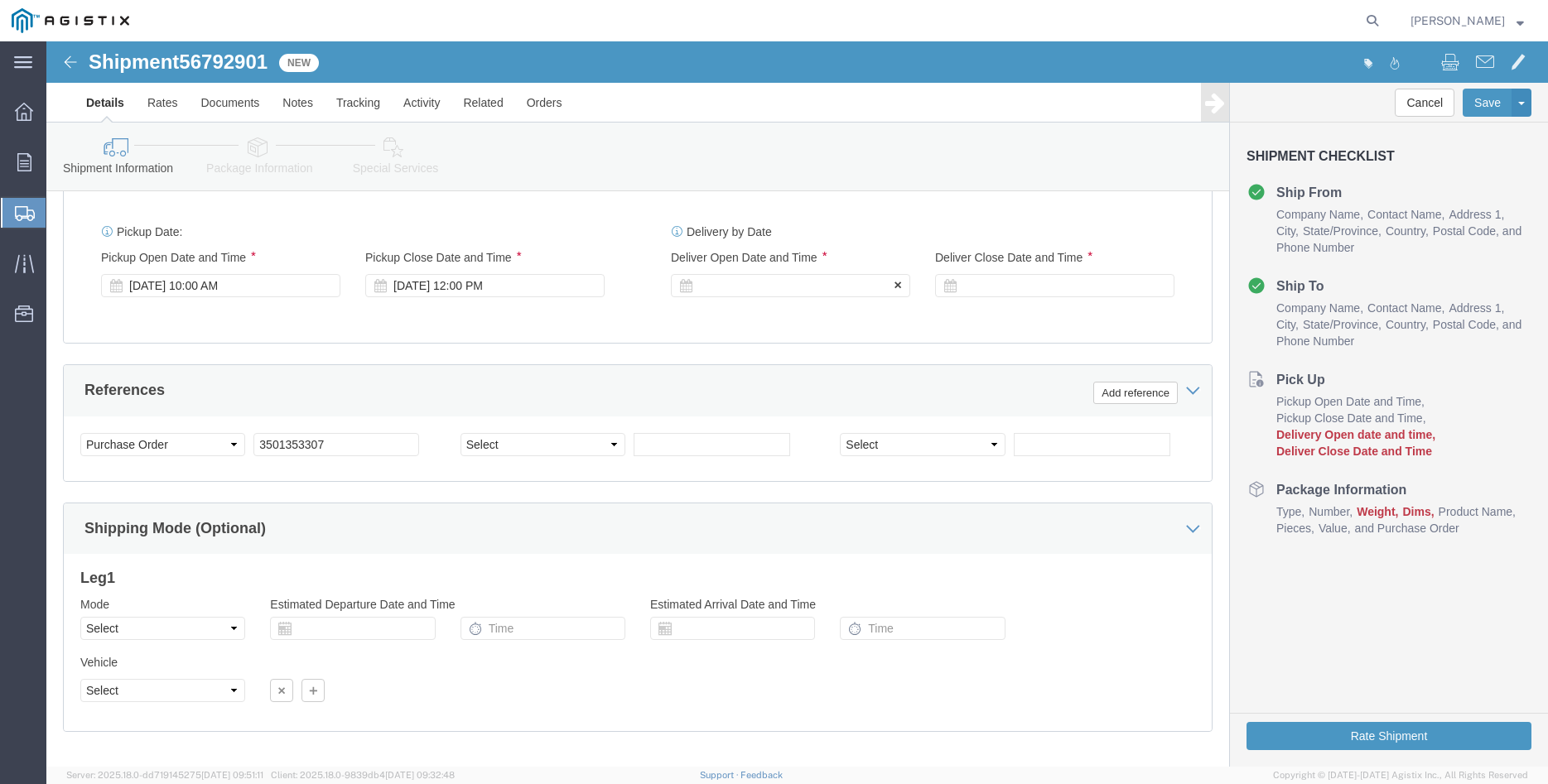
click div
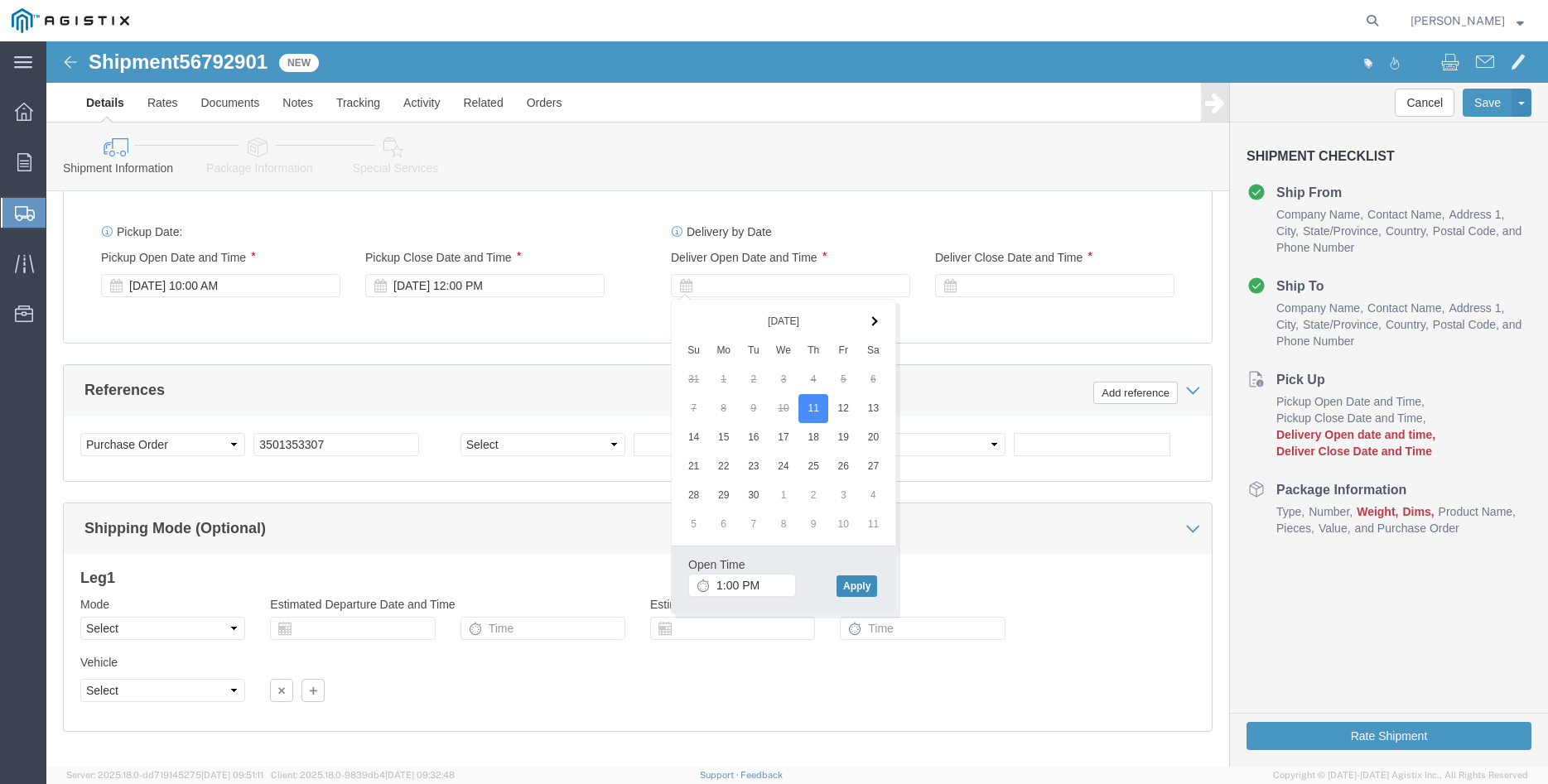
click button "Apply"
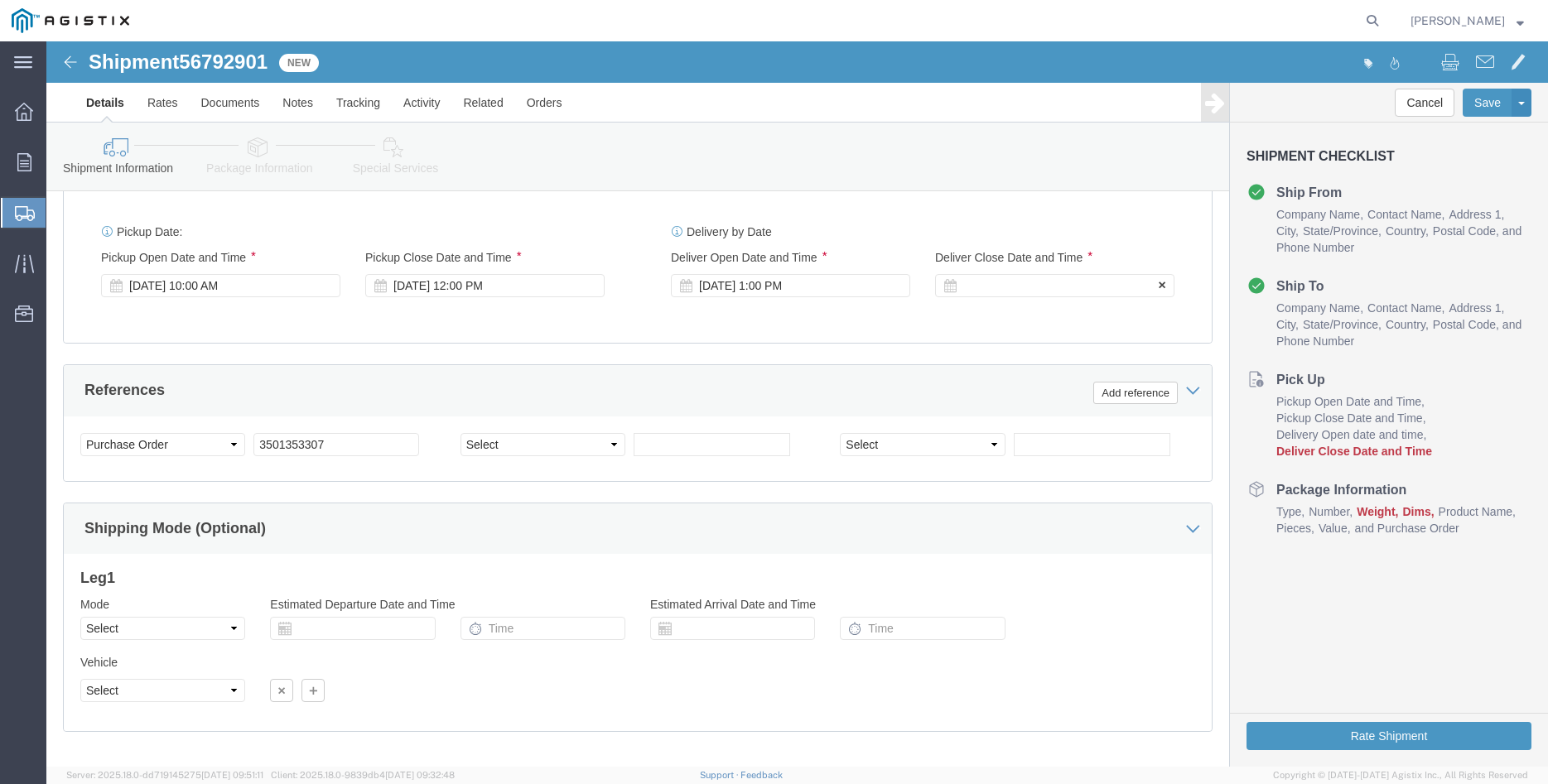
click div
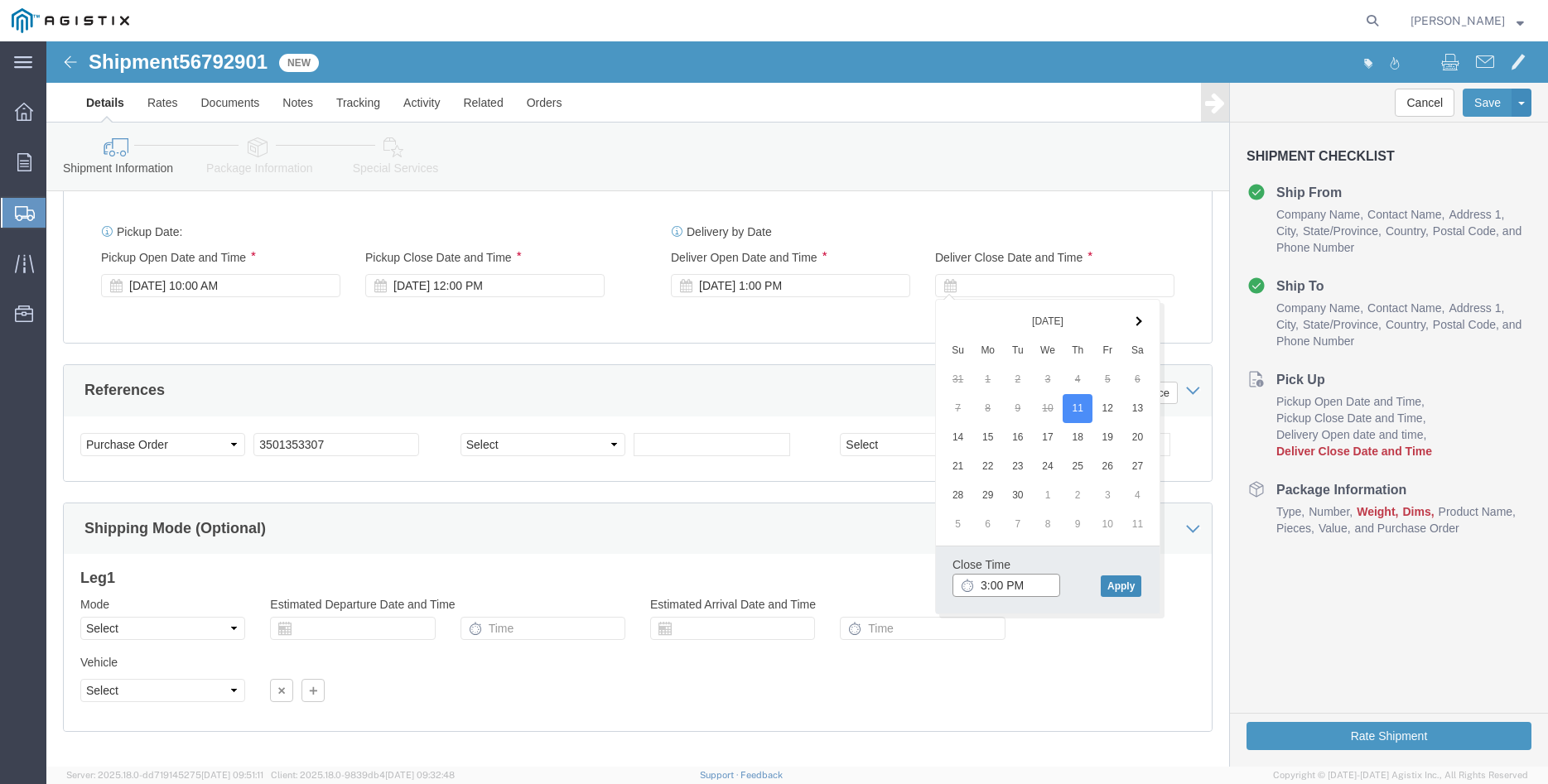
type input "3:00 PM"
click button "Apply"
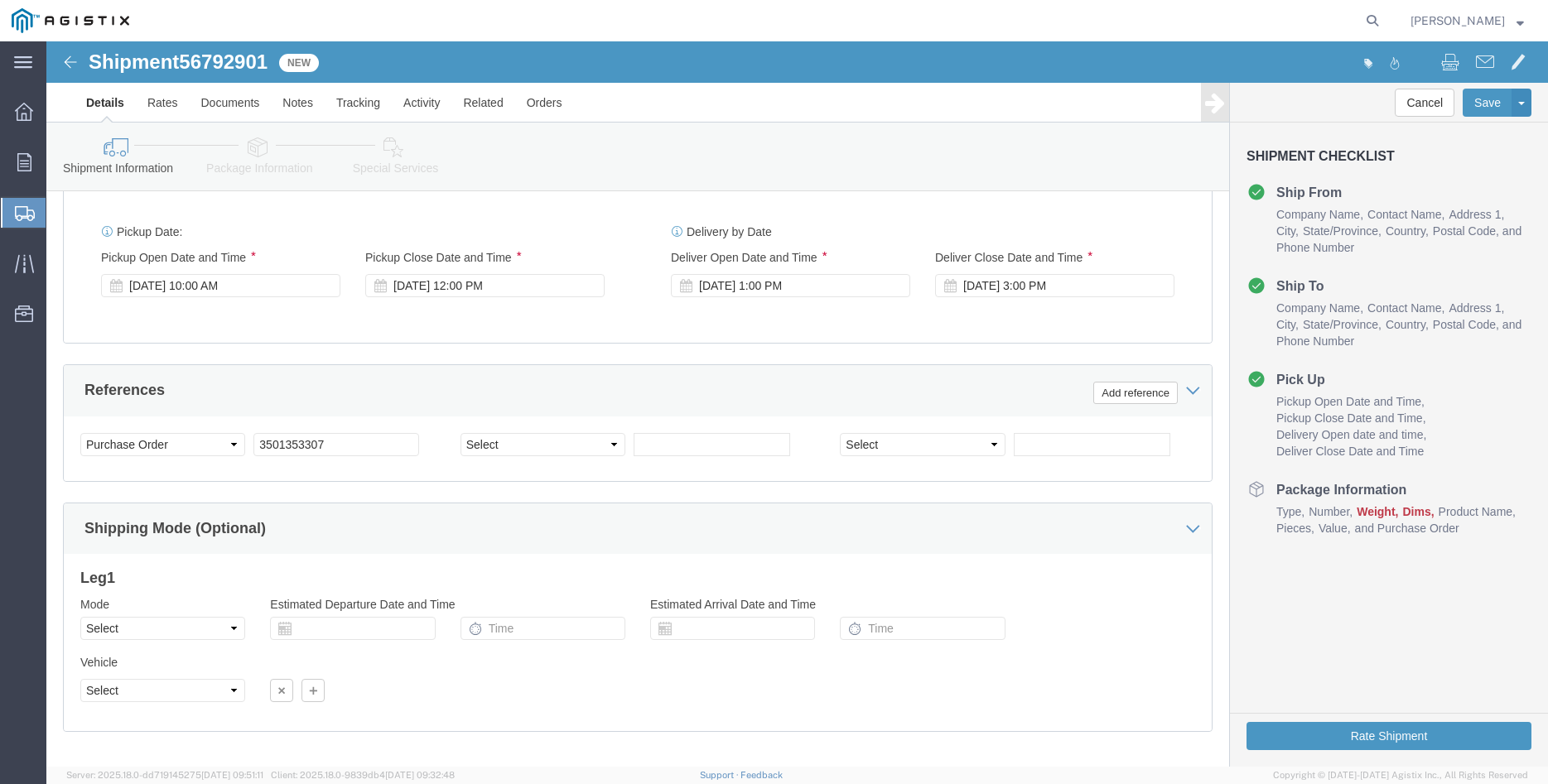
click div "Please fix the following errors Customer Information Account Select Madruga Iro…"
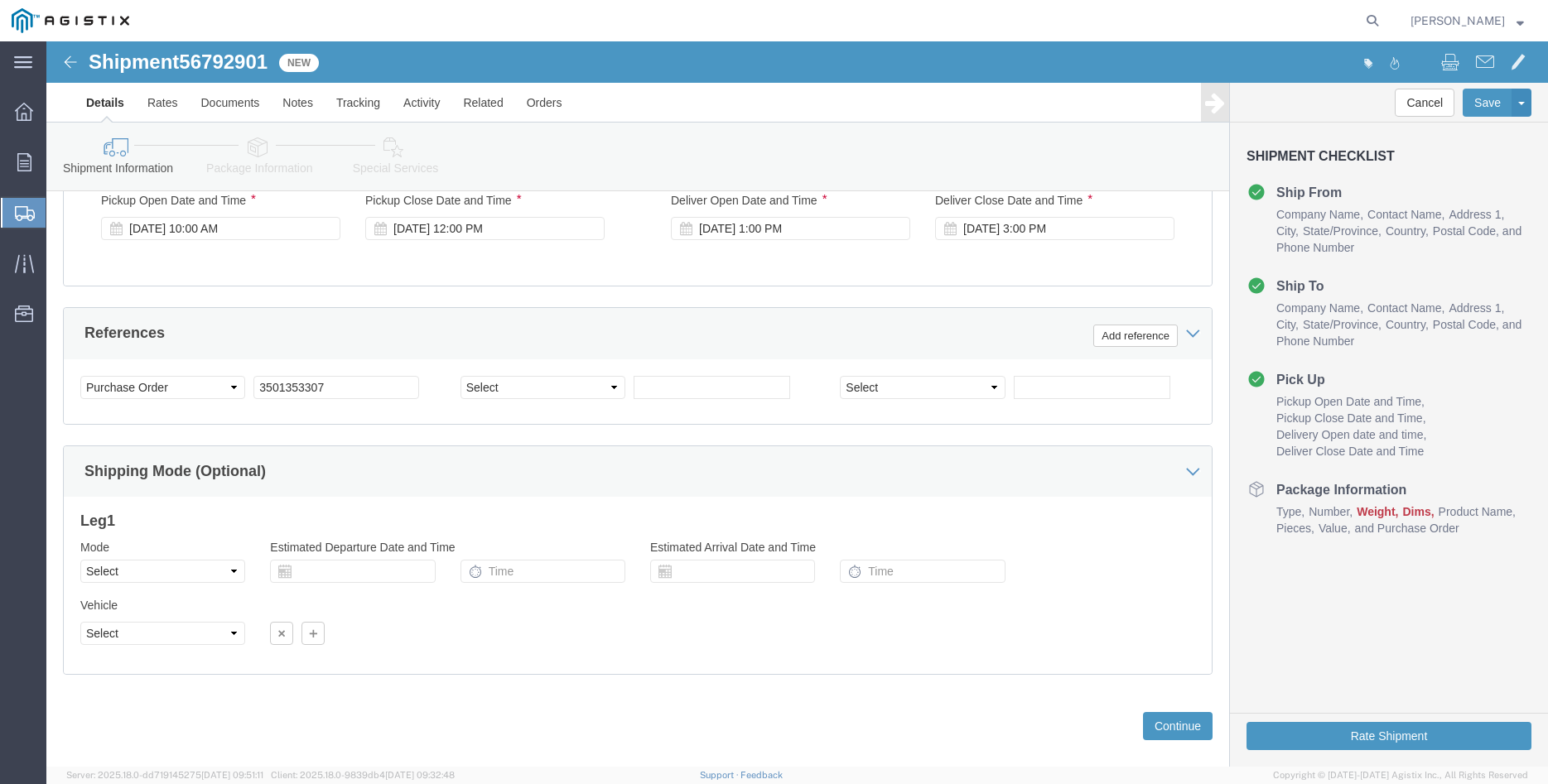
scroll to position [1094, 0]
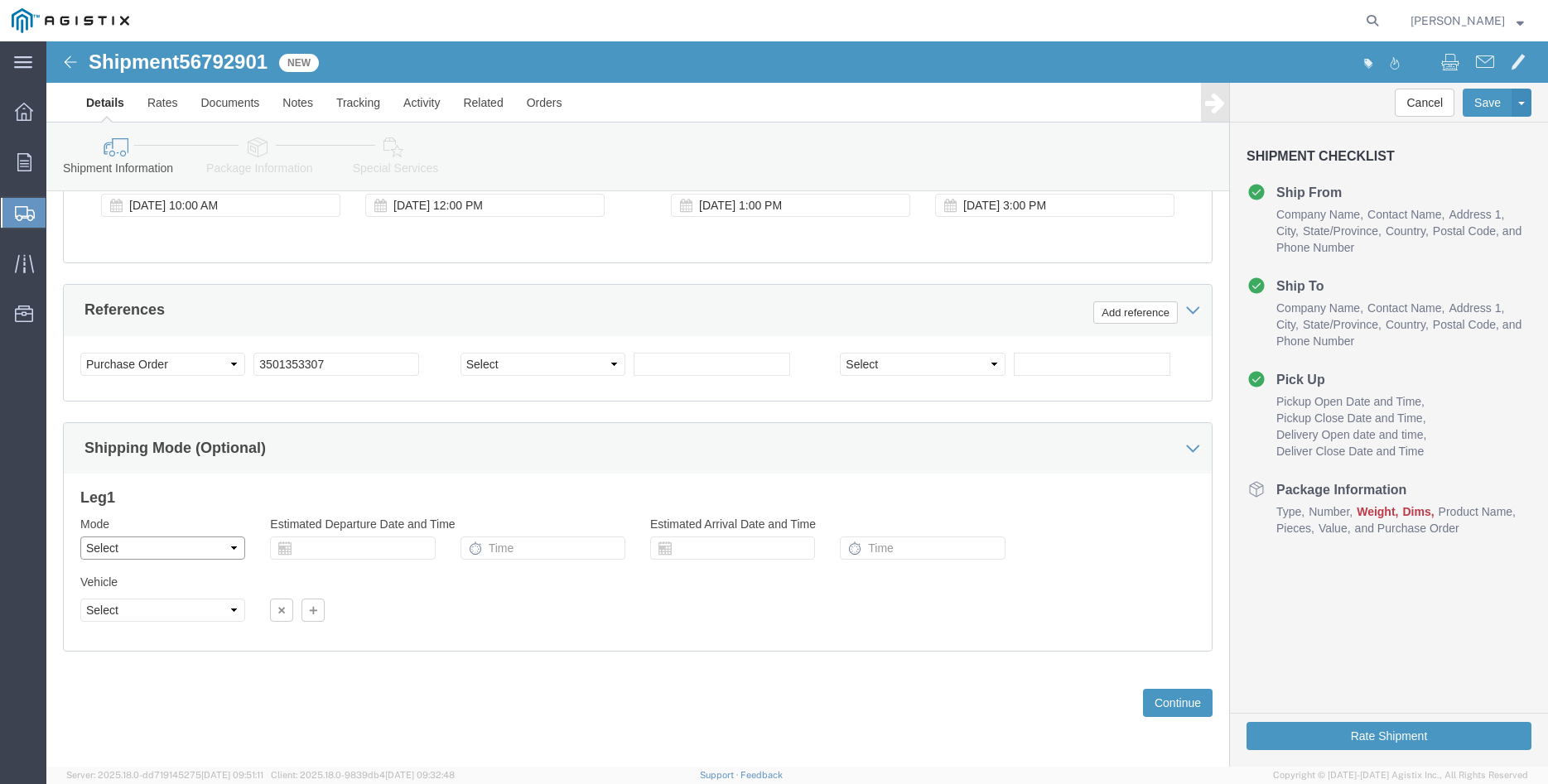
click select "Select Air Less than Truckload Multi-Leg Ocean Freight Rail Small Parcel Truckl…"
select select "LTL"
click option "Less than Truckload"
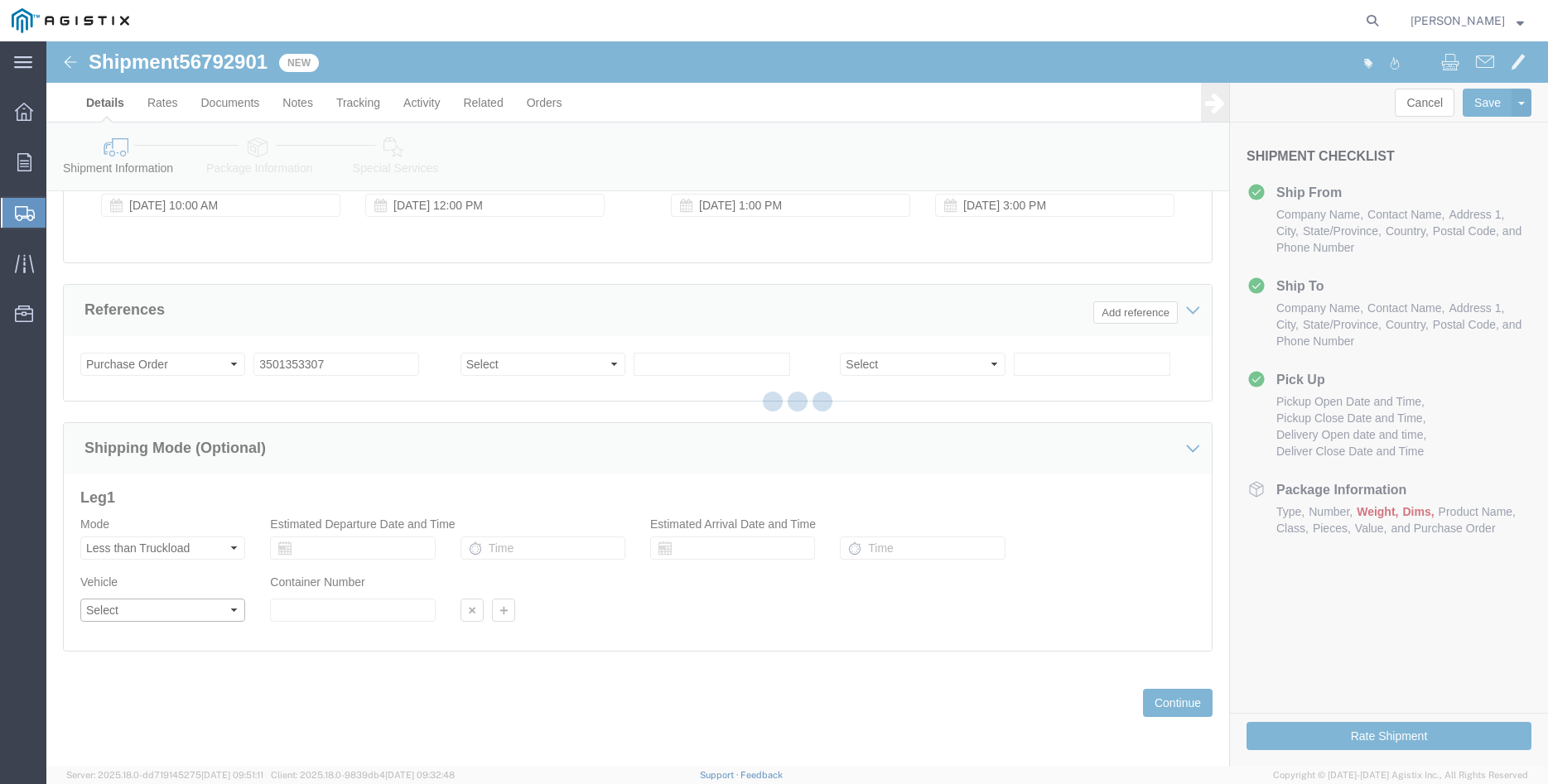
click select "Select"
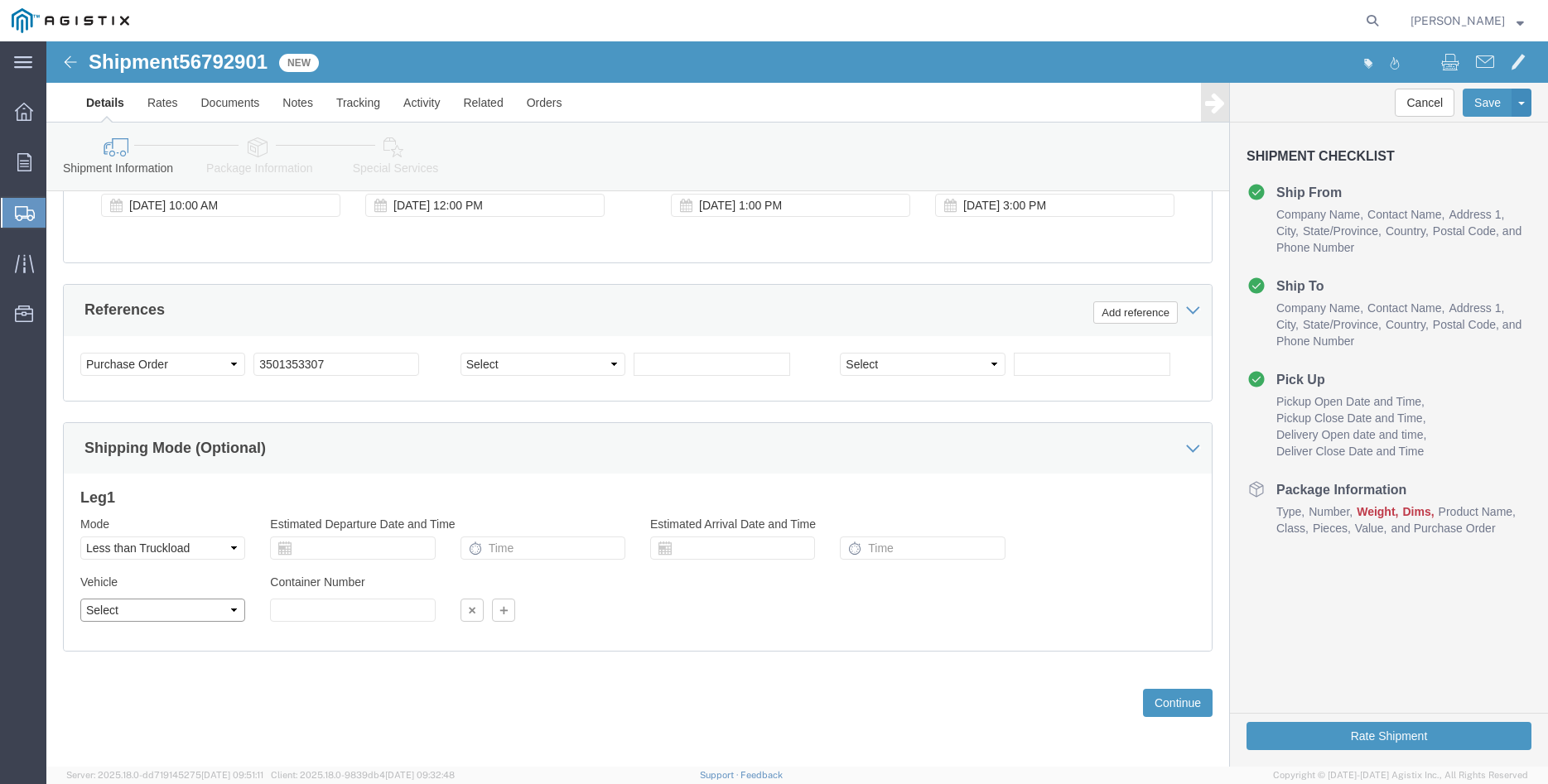
select select "STTR"
click option "Straight Truck"
click div "Please fix the following errors Customer Information Account Select Madruga Iro…"
click button "Continue"
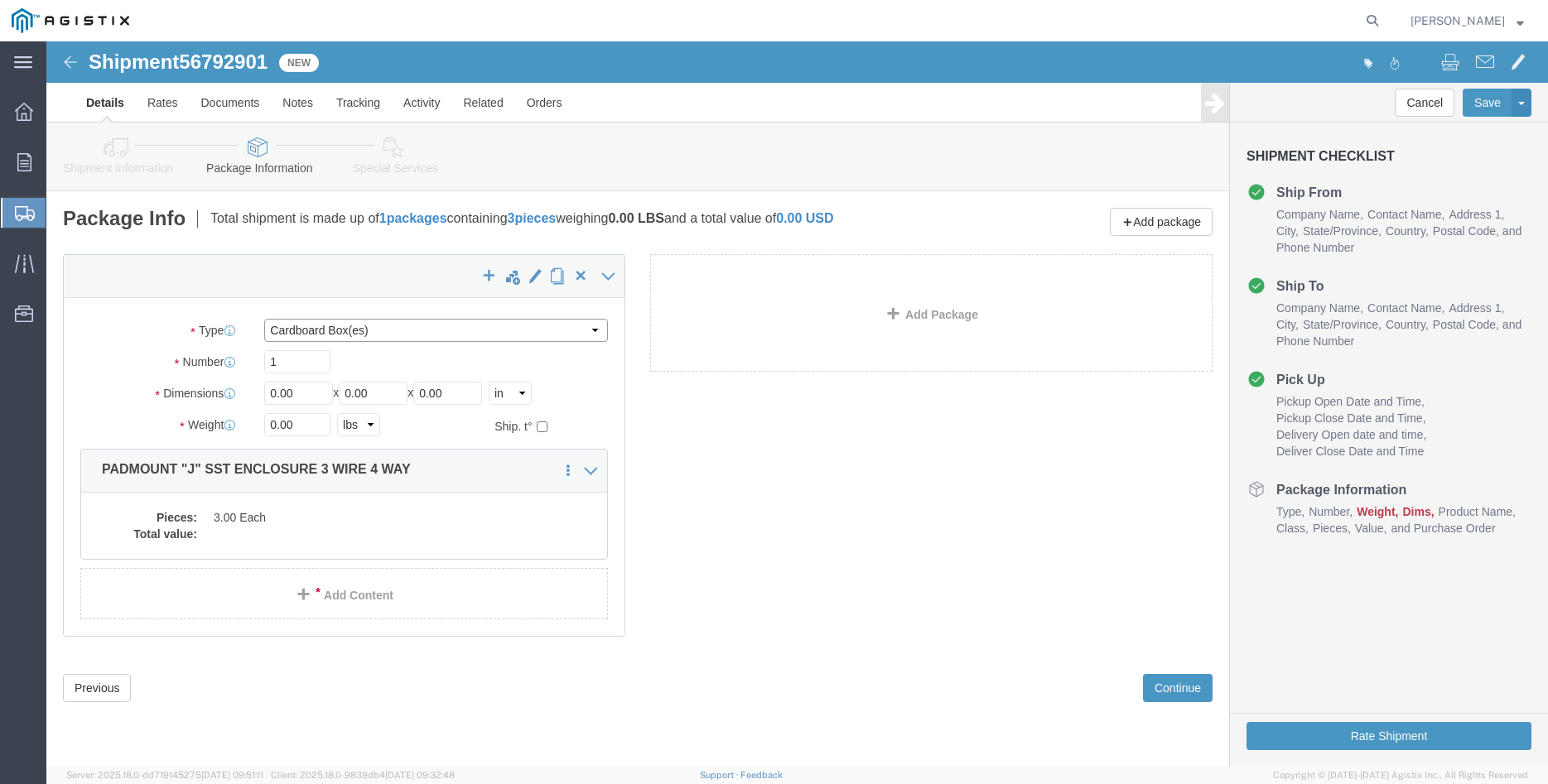
click select "Select Bulk Bundle(s) Cardboard Box(es) Carton(s) Crate(s) Drum(s) (Fiberboard)…"
select select "PONS"
click option "Pallet(s) Oversized (Not Stackable)"
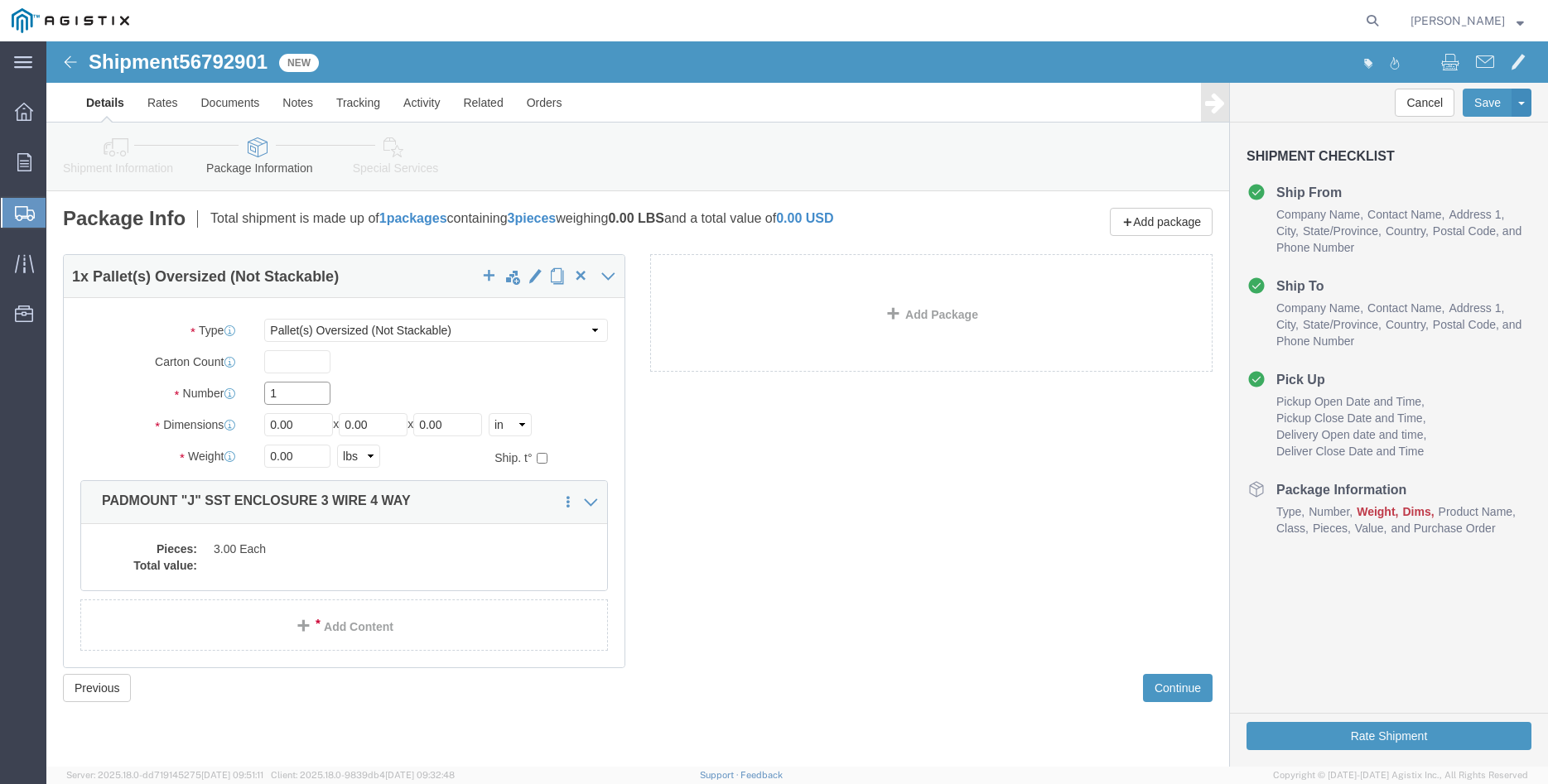
click input "1"
click div "Package Type Select Bulk Bundle(s) Cardboard Box(es) Carton(s) Crate(s) Drum(s)…"
click input "1"
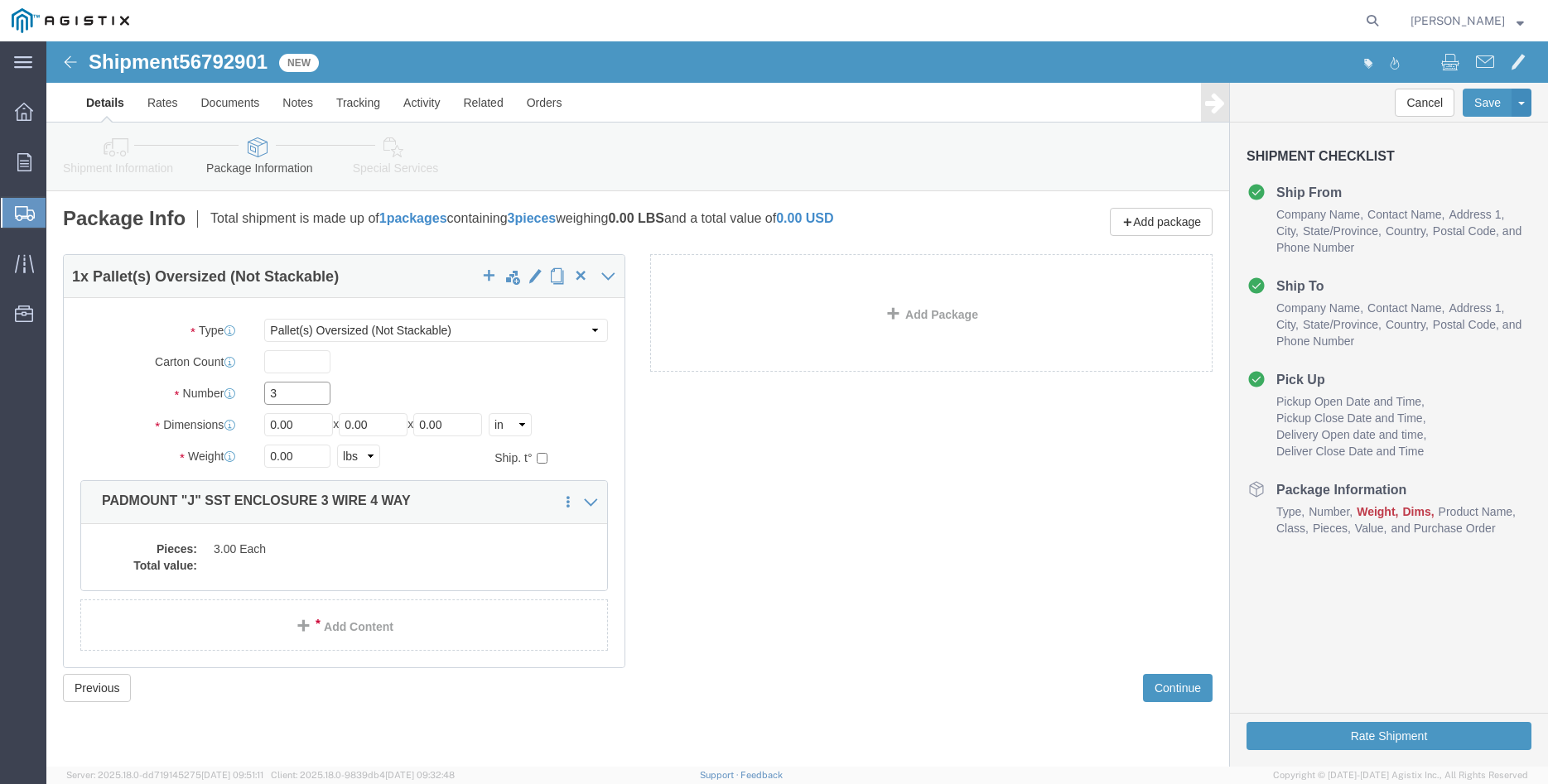
type input "3"
type input "28"
type input "62"
type input "2200"
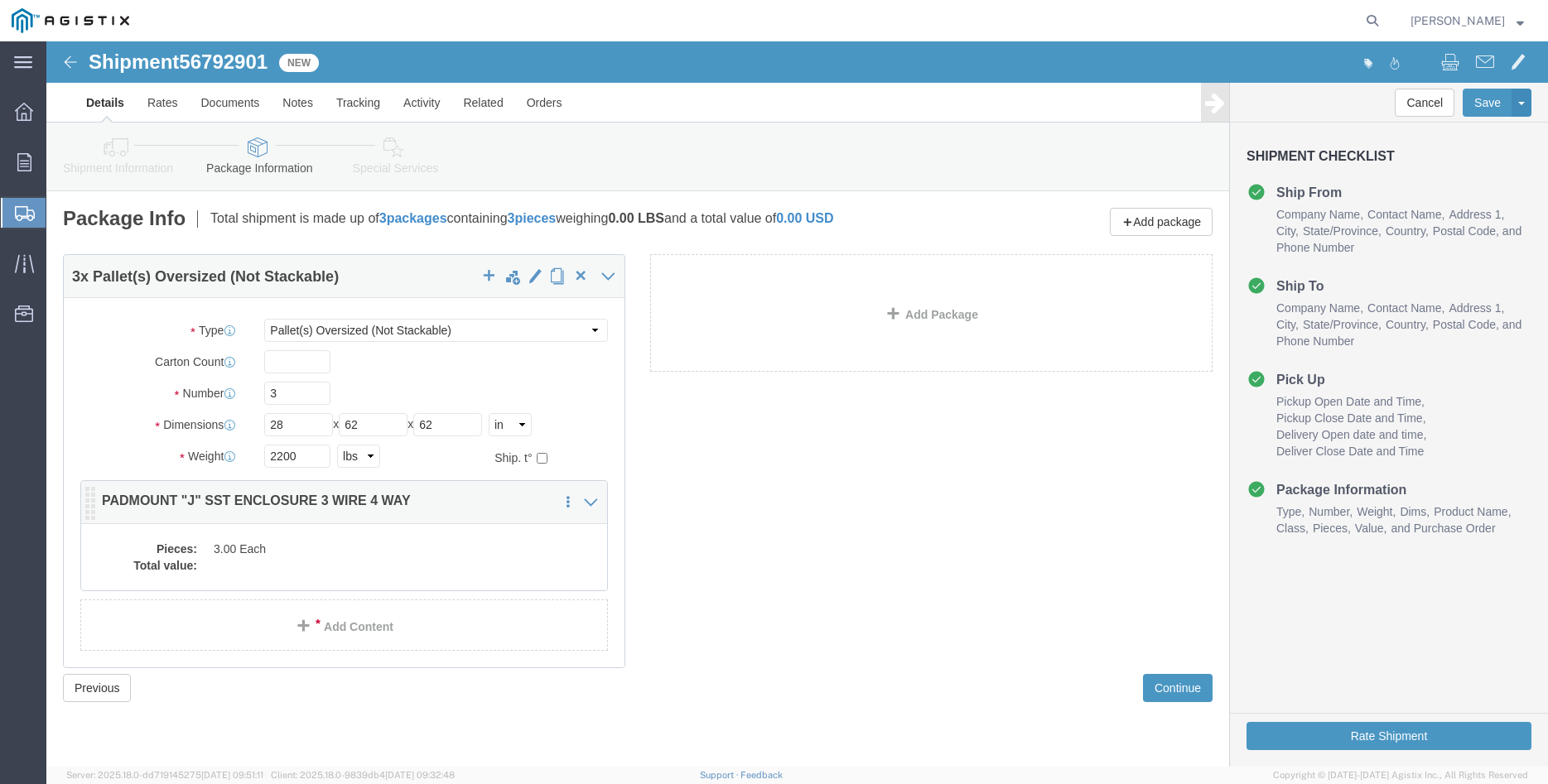
click dd "3.00 Each"
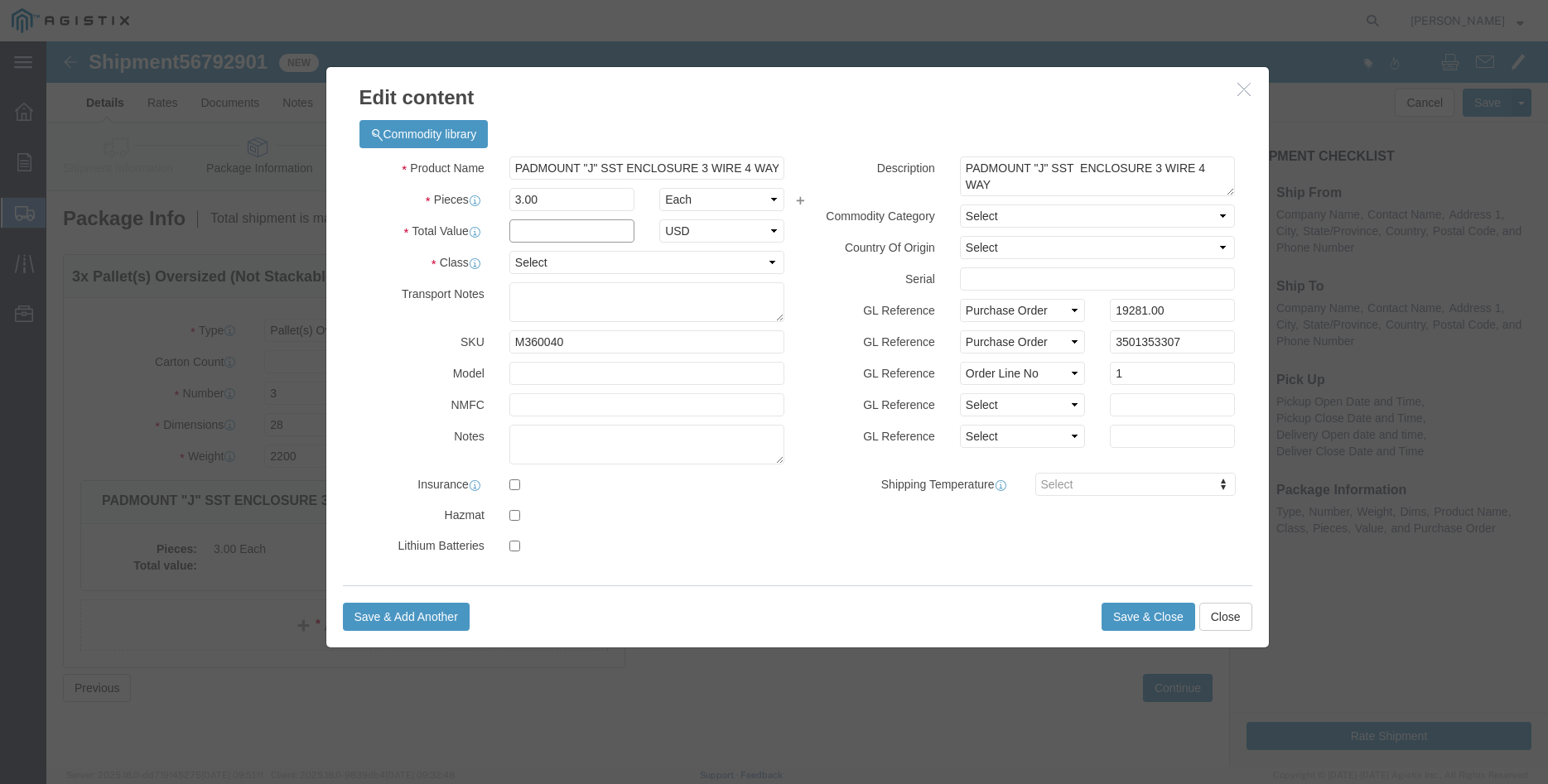
click input "text"
type input "19281.00"
click select "Select 50 55 60 65 70 85 92.5 100 125 175 250 300 400"
select select "100"
click option "100"
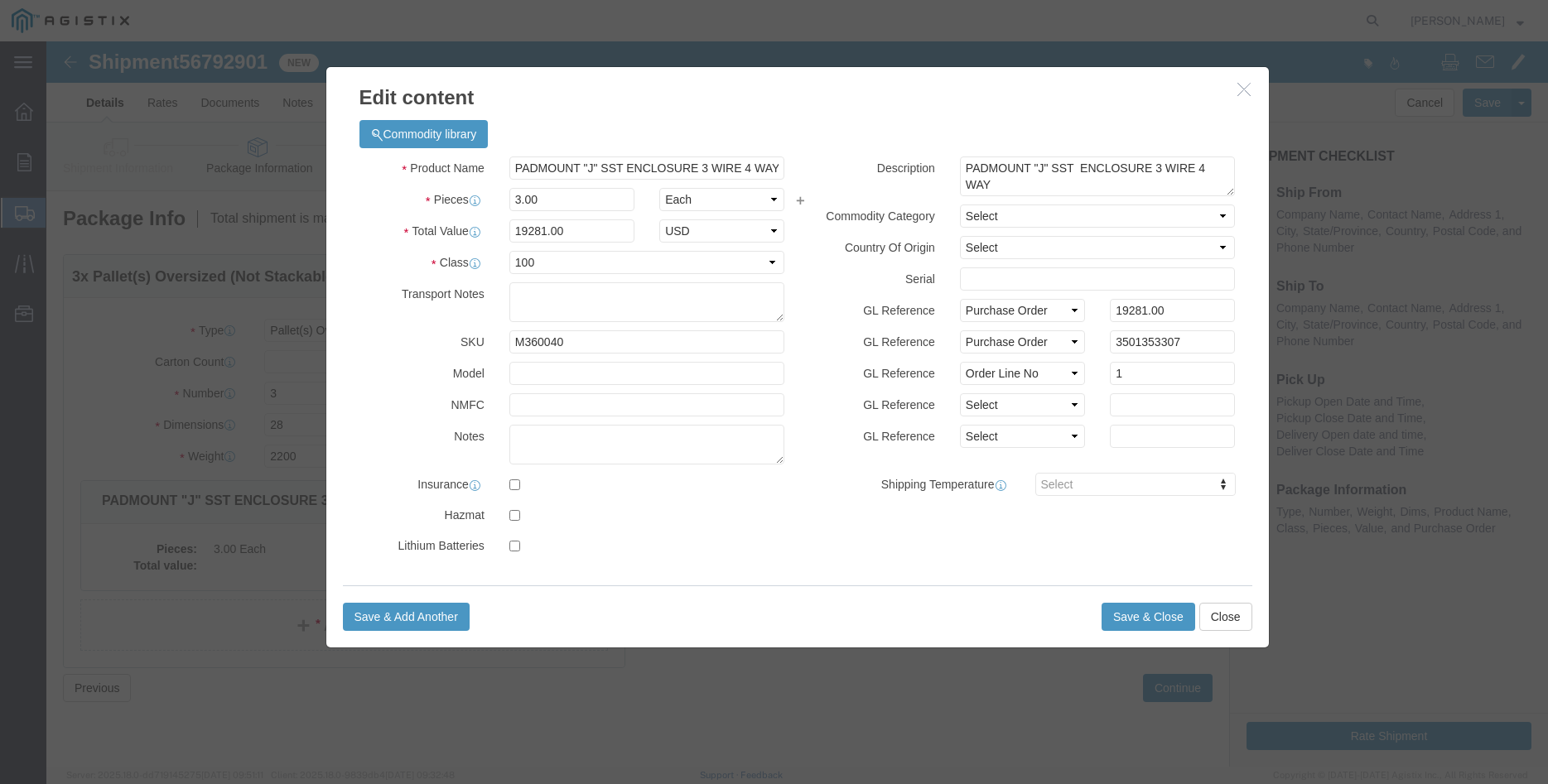
click div "Description PADMOUNT "J" SST ENCLOSURE 3 WIRE 4 WAY Commodity Category Select C…"
click button "Save & Close"
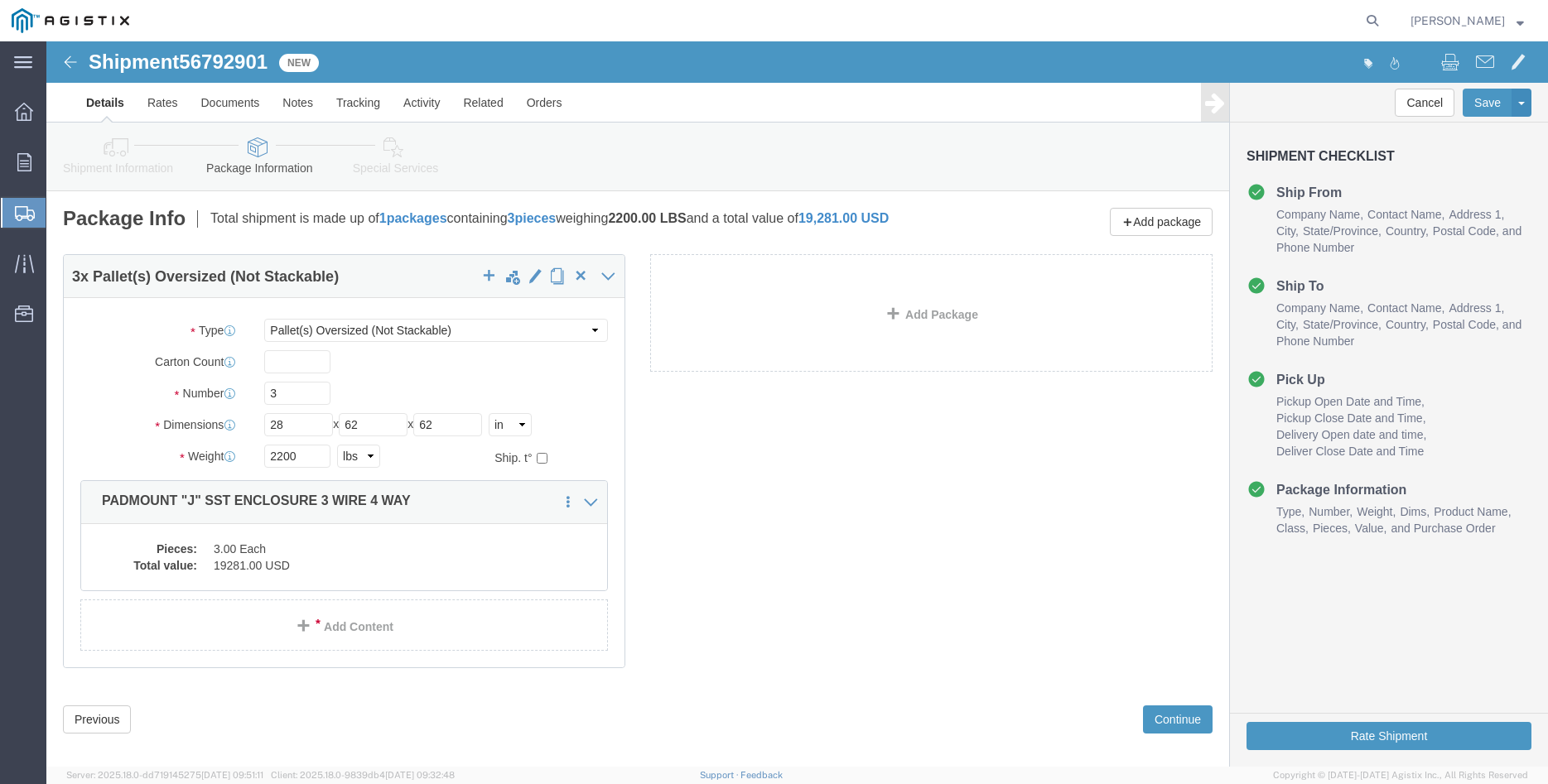
scroll to position [29, 0]
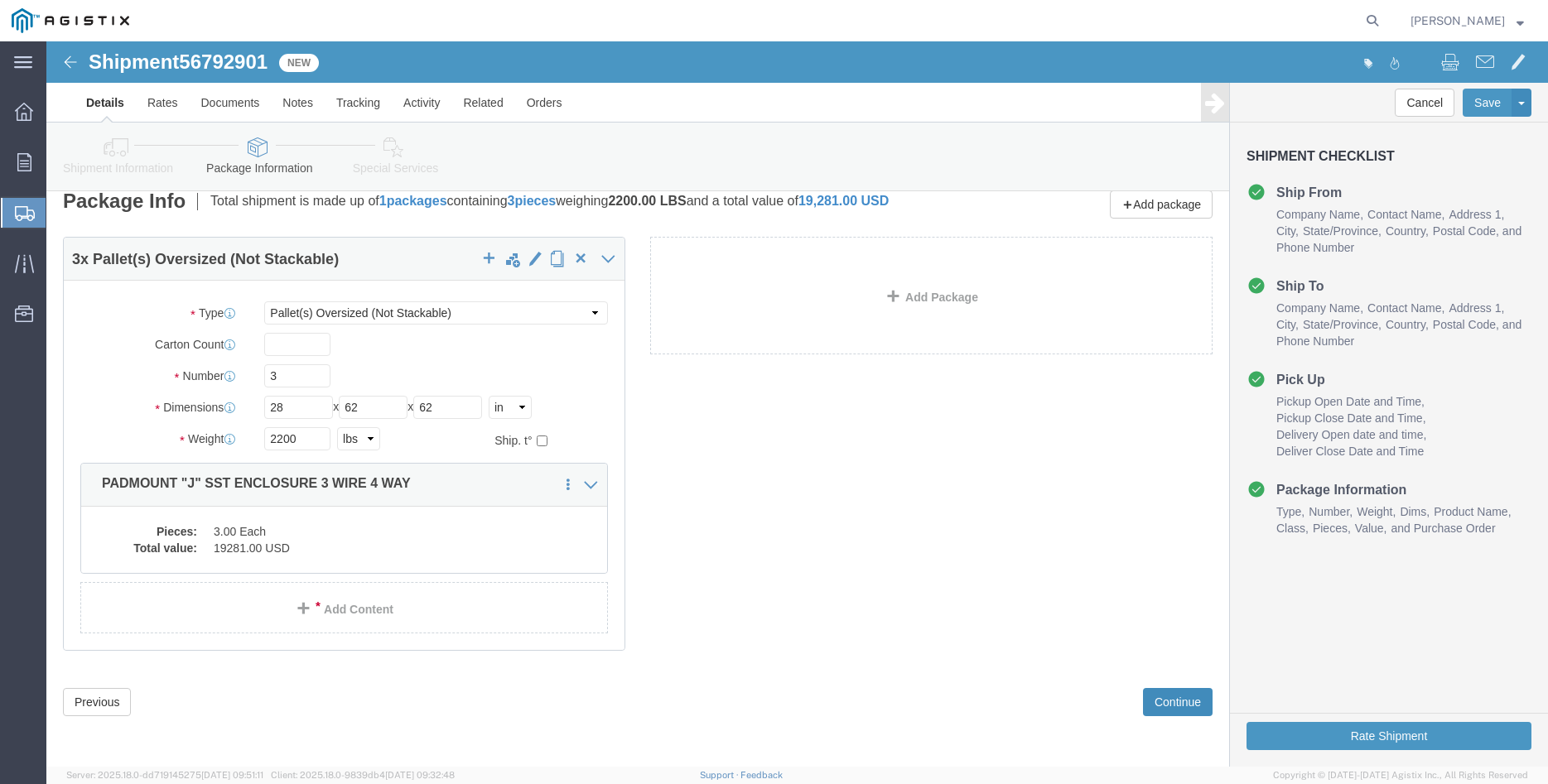
click button "Continue"
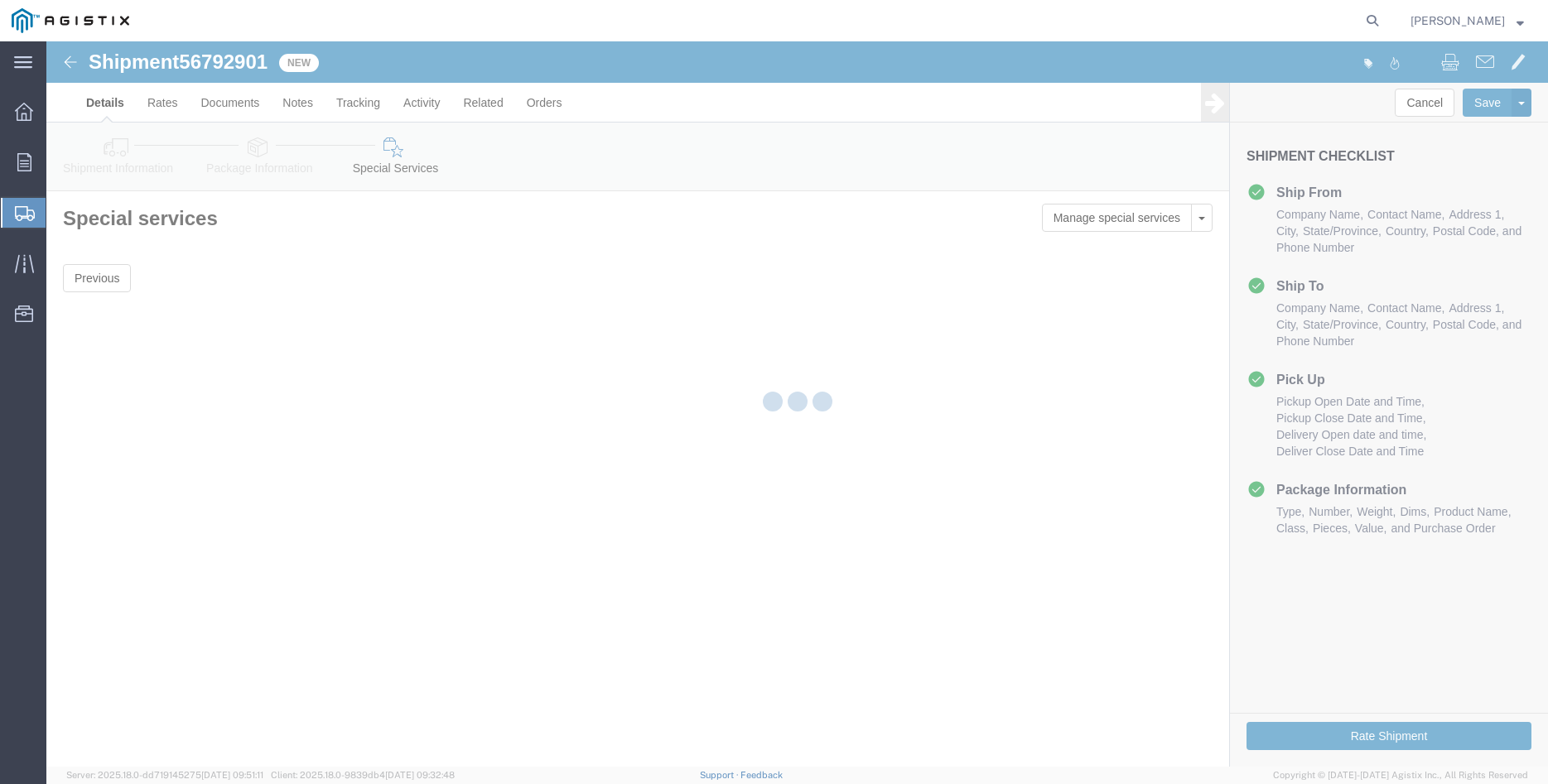
scroll to position [0, 0]
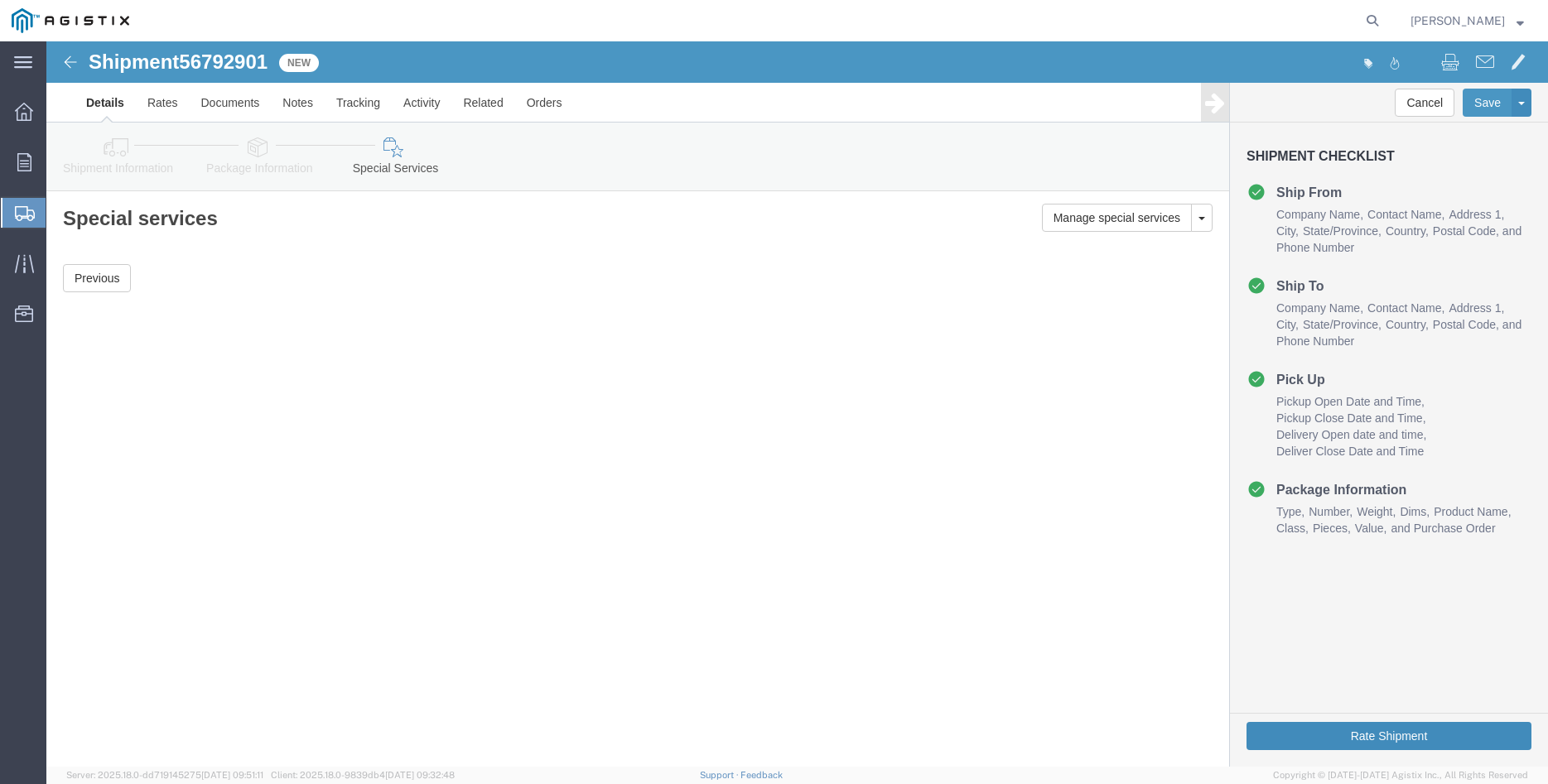
click button "Rate Shipment"
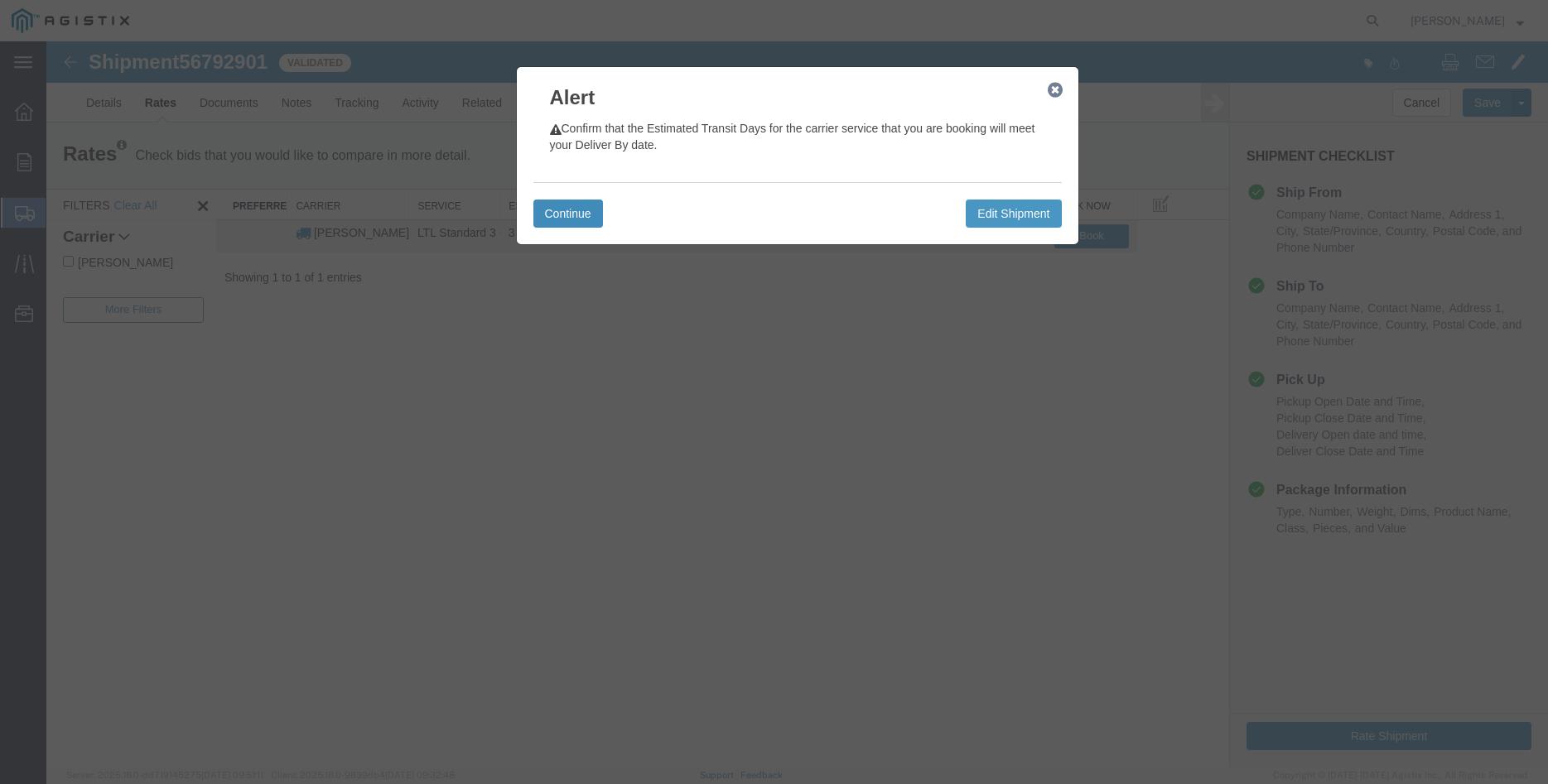
click at [575, 216] on button "Continue" at bounding box center [569, 214] width 70 height 28
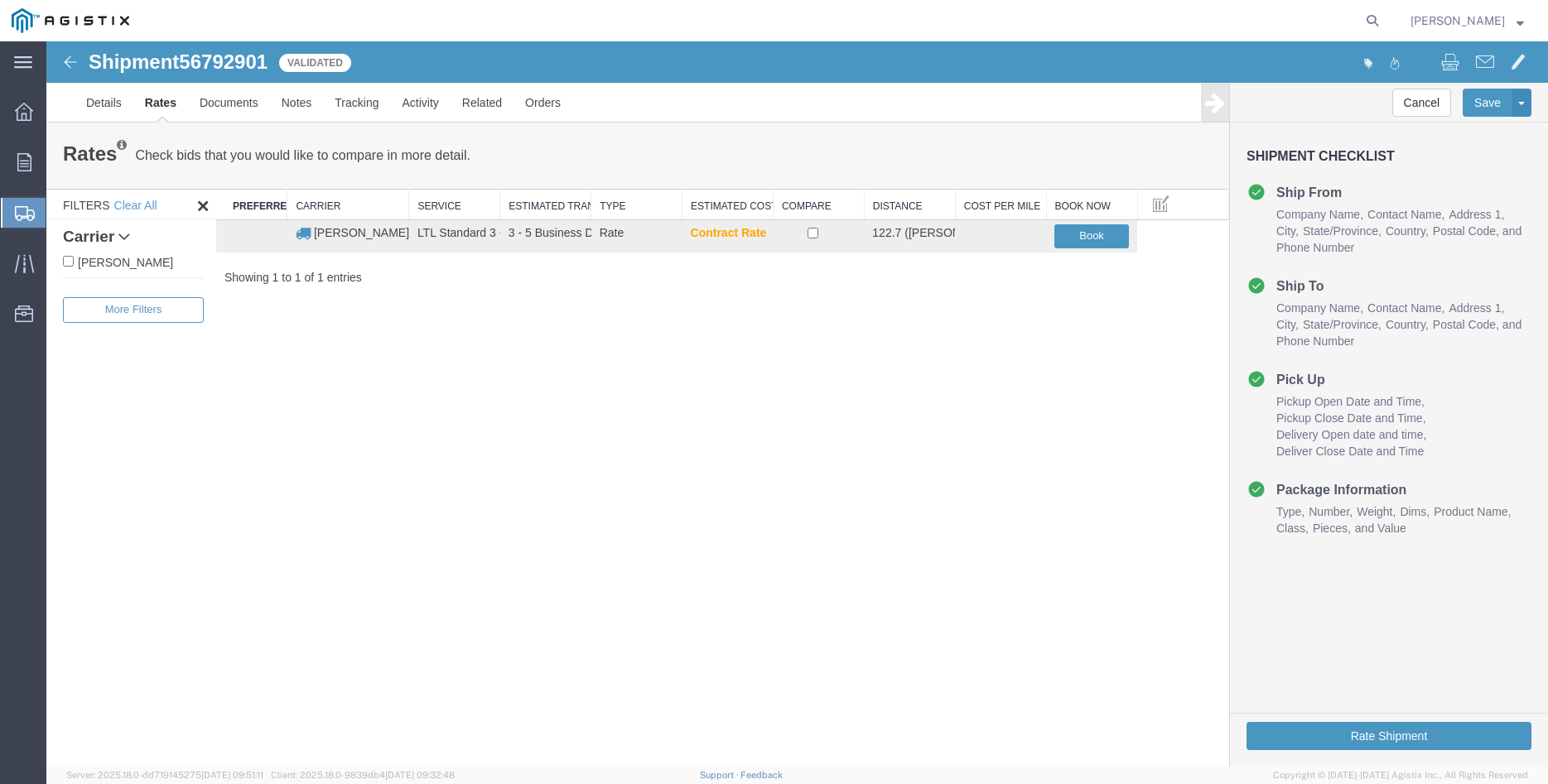
click at [106, 262] on label "C.H. Robinson" at bounding box center [133, 262] width 141 height 18
click at [74, 262] on input "C.H. Robinson" at bounding box center [68, 261] width 11 height 11
checkbox input "true"
click at [813, 232] on input "checkbox" at bounding box center [812, 233] width 11 height 11
checkbox input "true"
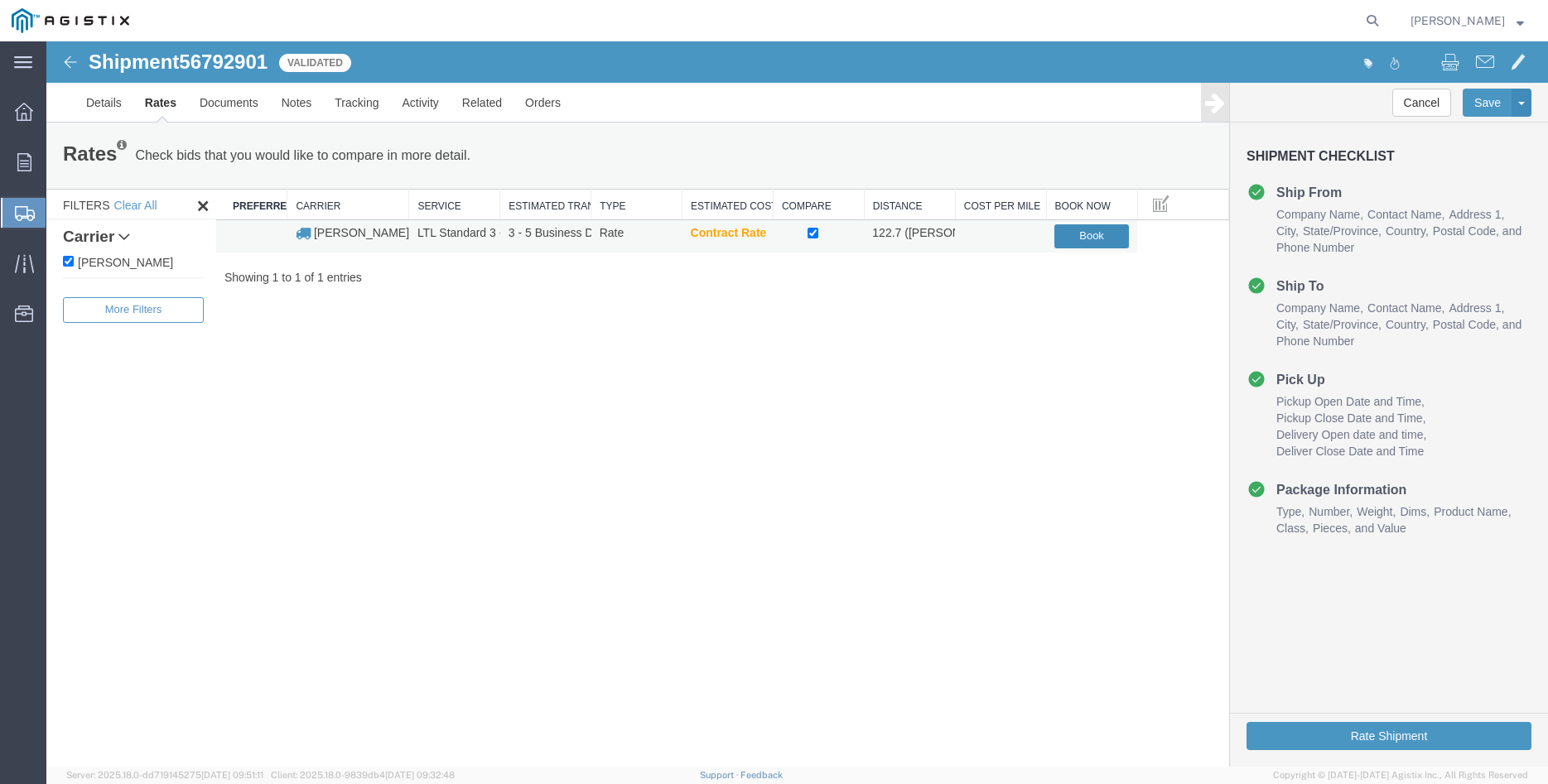
click at [1110, 232] on button "Book" at bounding box center [1091, 237] width 75 height 24
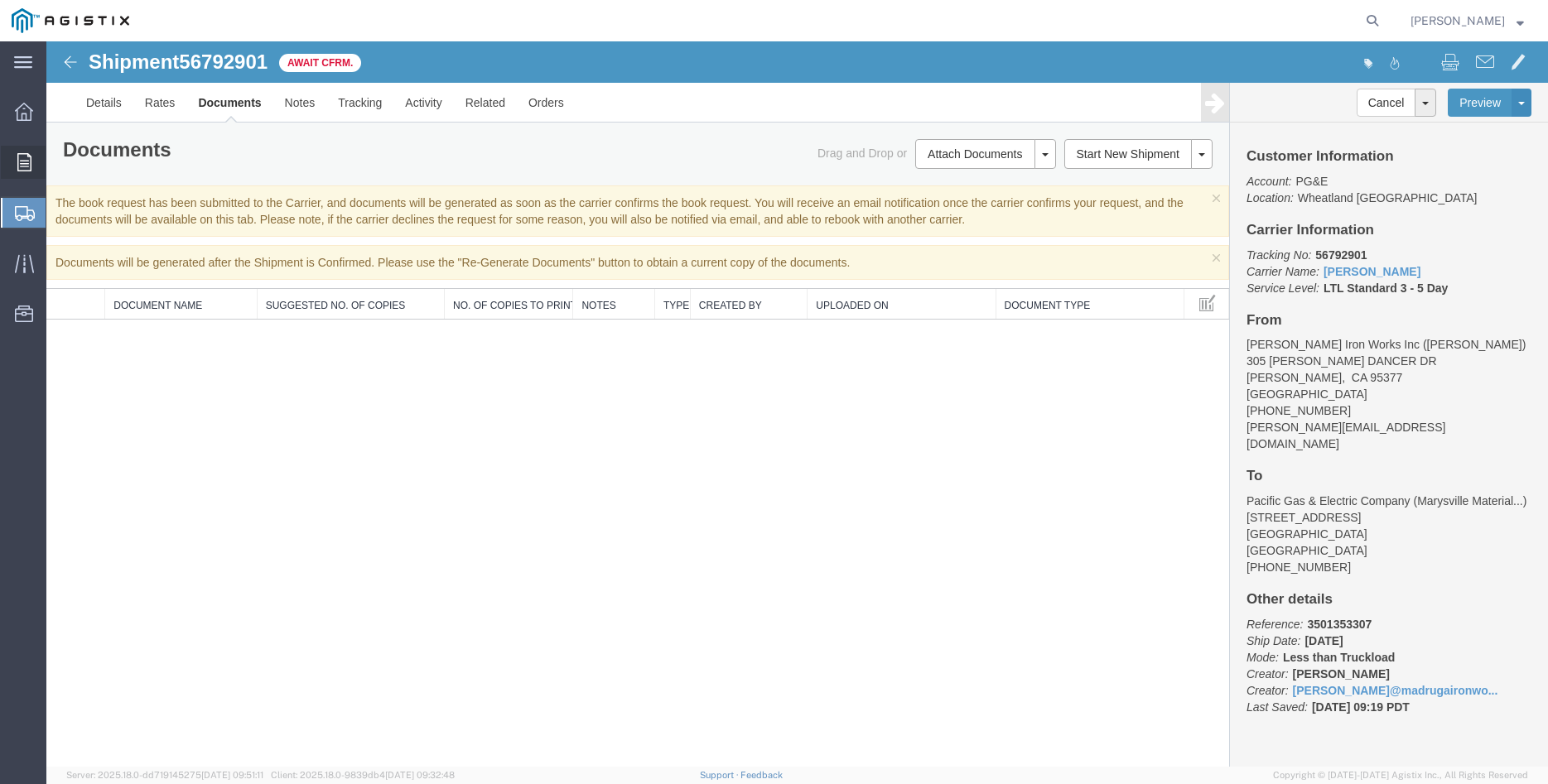
click at [20, 163] on icon at bounding box center [24, 162] width 14 height 18
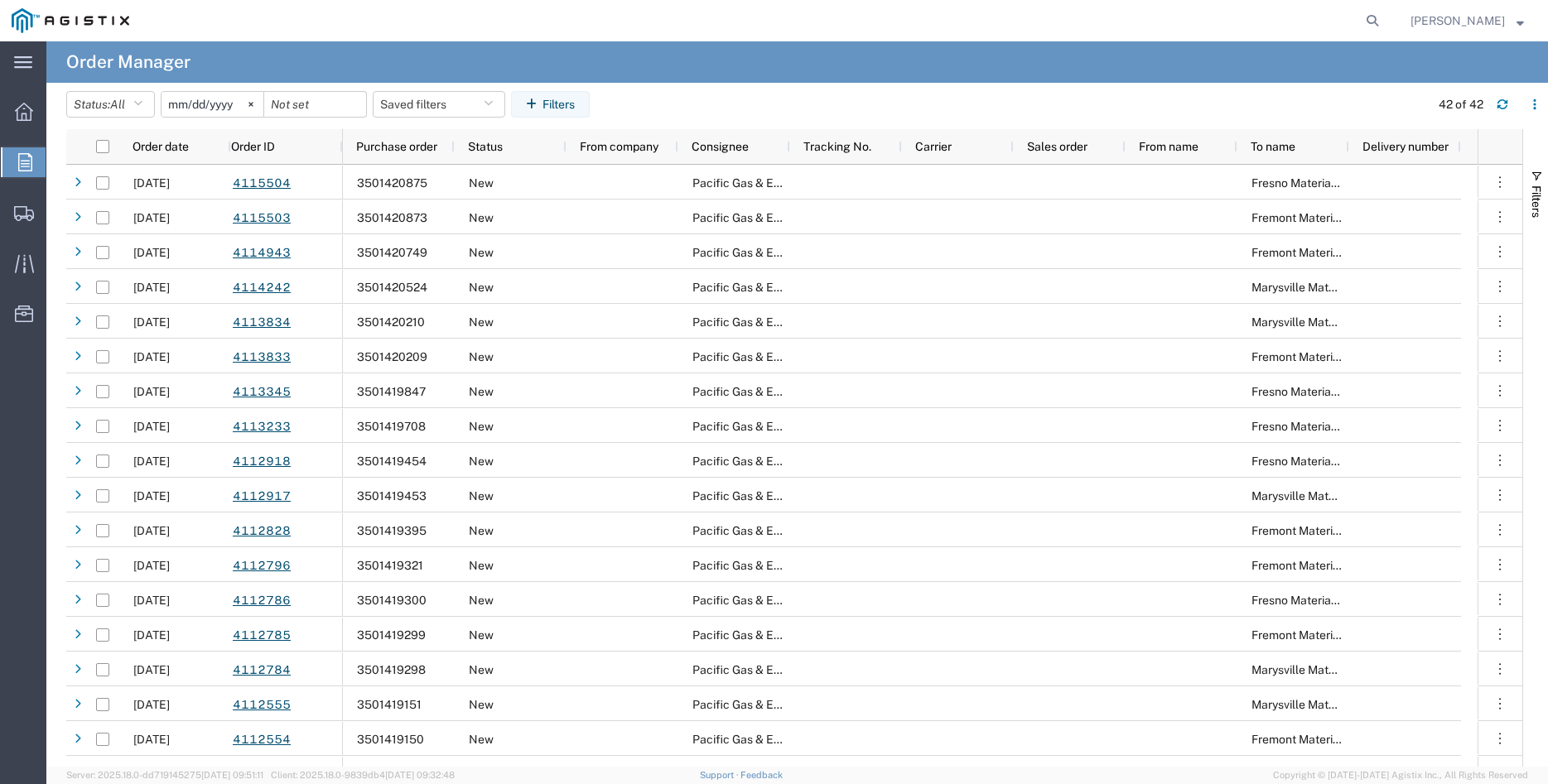
click at [19, 164] on icon at bounding box center [25, 162] width 14 height 18
